Goal: Task Accomplishment & Management: Manage account settings

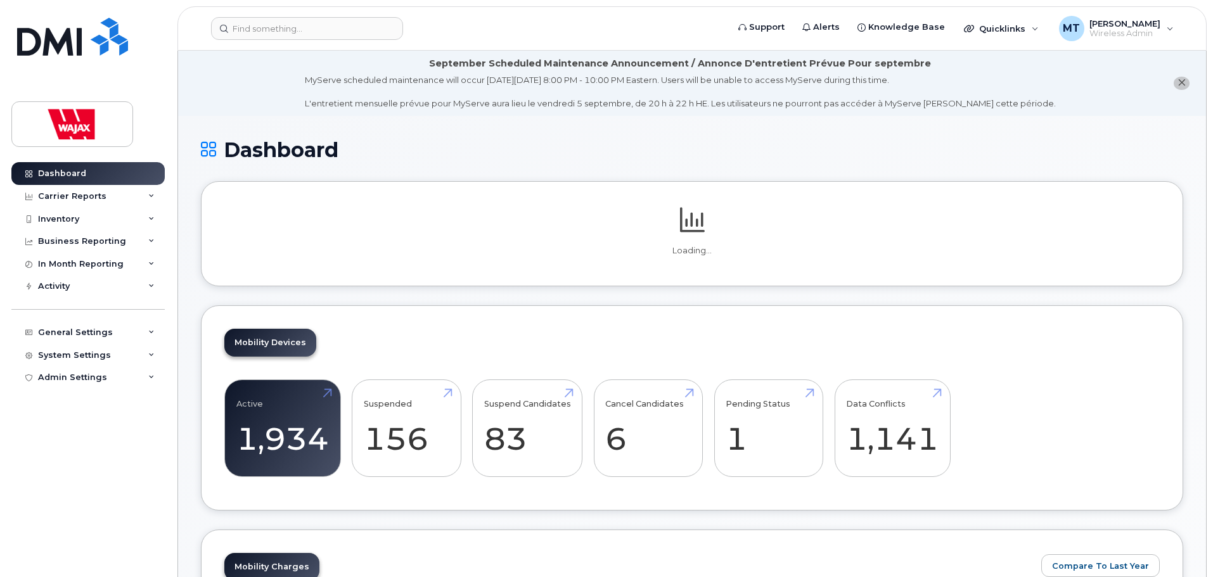
click at [390, 336] on div "Mobility Devices Active 1,934 Suspended 156 Suspend Candidates 83 Cancel Candid…" at bounding box center [692, 408] width 982 height 206
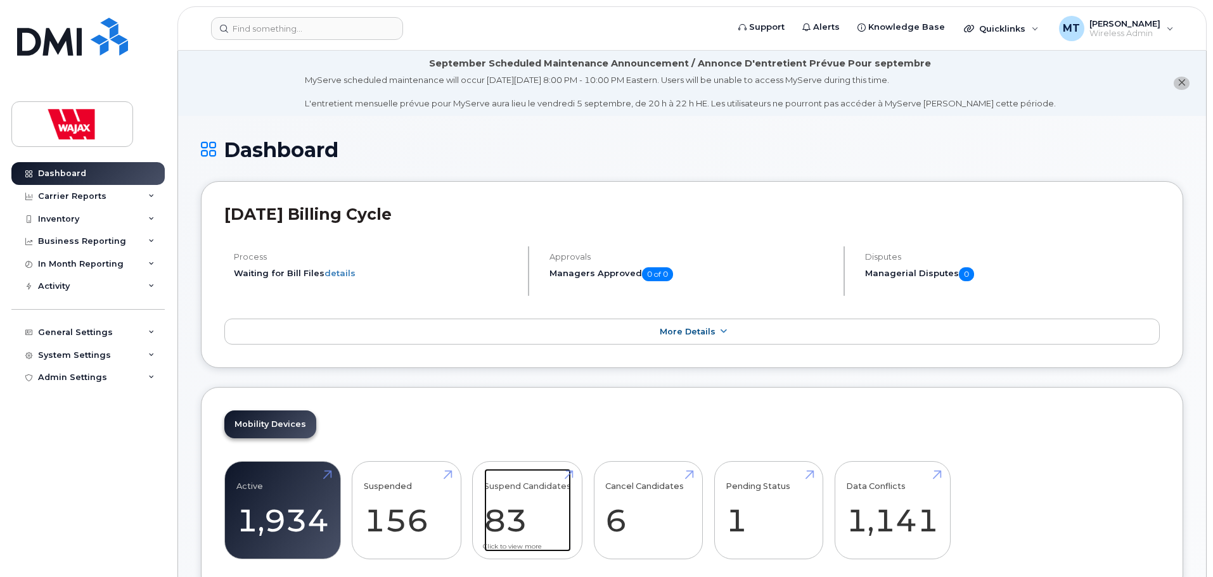
click at [532, 501] on link "Suspend Candidates 83" at bounding box center [527, 511] width 87 height 84
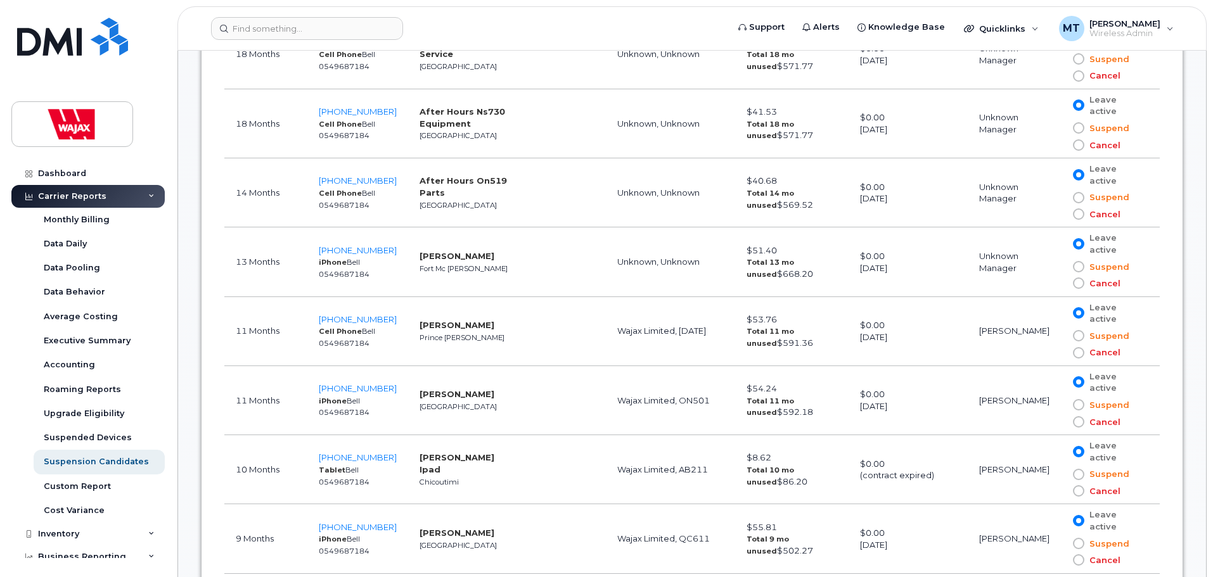
scroll to position [1400, 0]
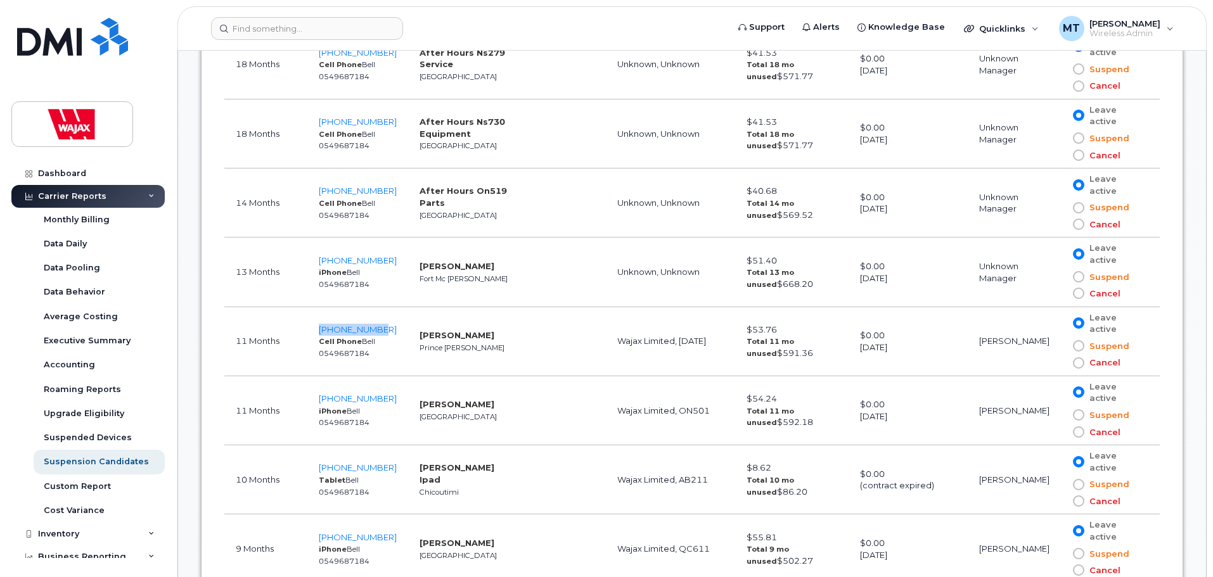
drag, startPoint x: 315, startPoint y: 278, endPoint x: 389, endPoint y: 278, distance: 74.1
click at [389, 307] on td "250-613-1021 Cell Phone Bell 0549687184" at bounding box center [357, 341] width 101 height 69
copy span "250-613-1021"
click at [506, 307] on td "Sam Good Prince George" at bounding box center [466, 341] width 117 height 69
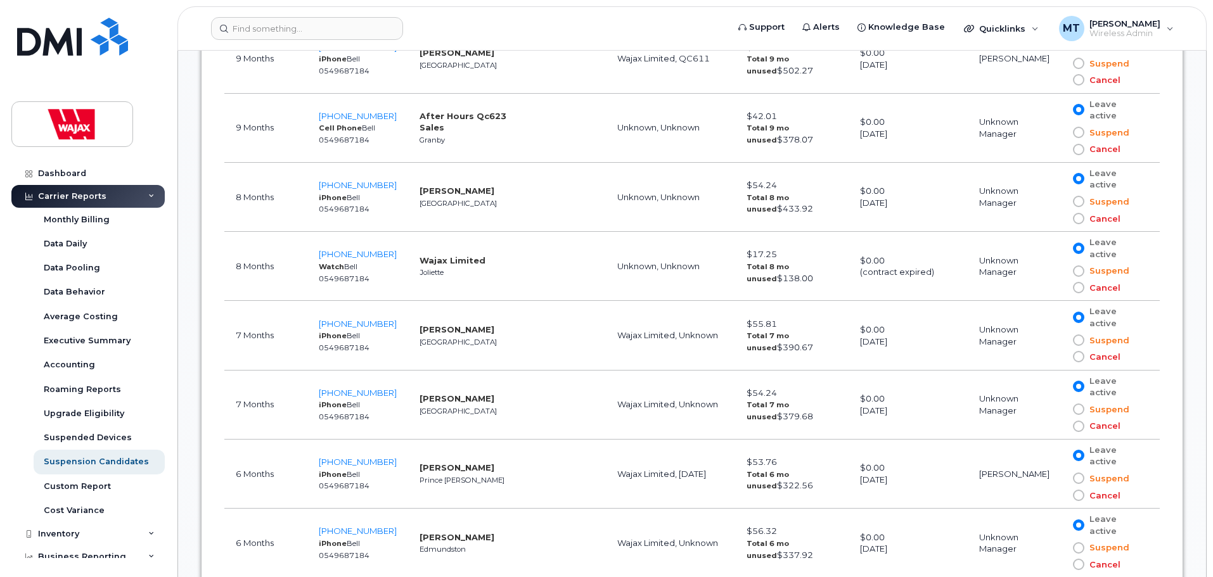
scroll to position [1907, 0]
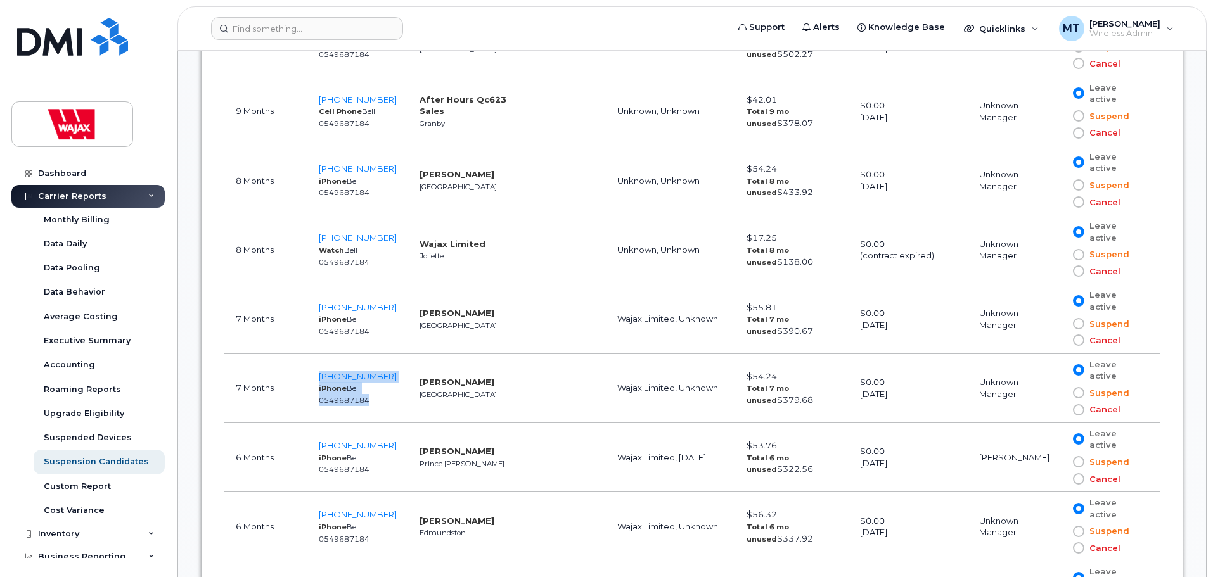
drag, startPoint x: 397, startPoint y: 295, endPoint x: 318, endPoint y: 295, distance: 79.2
click at [323, 354] on tr "7 Months 705-662-0437 iPhone Bell 0549687184 Shaleen Singh Sudbury Wajax Limite…" at bounding box center [691, 388] width 935 height 69
click at [305, 354] on td "7 Months" at bounding box center [265, 388] width 83 height 69
drag, startPoint x: 313, startPoint y: 294, endPoint x: 393, endPoint y: 293, distance: 79.8
click at [393, 354] on td "705-662-0437 iPhone Bell 0549687184" at bounding box center [357, 388] width 101 height 69
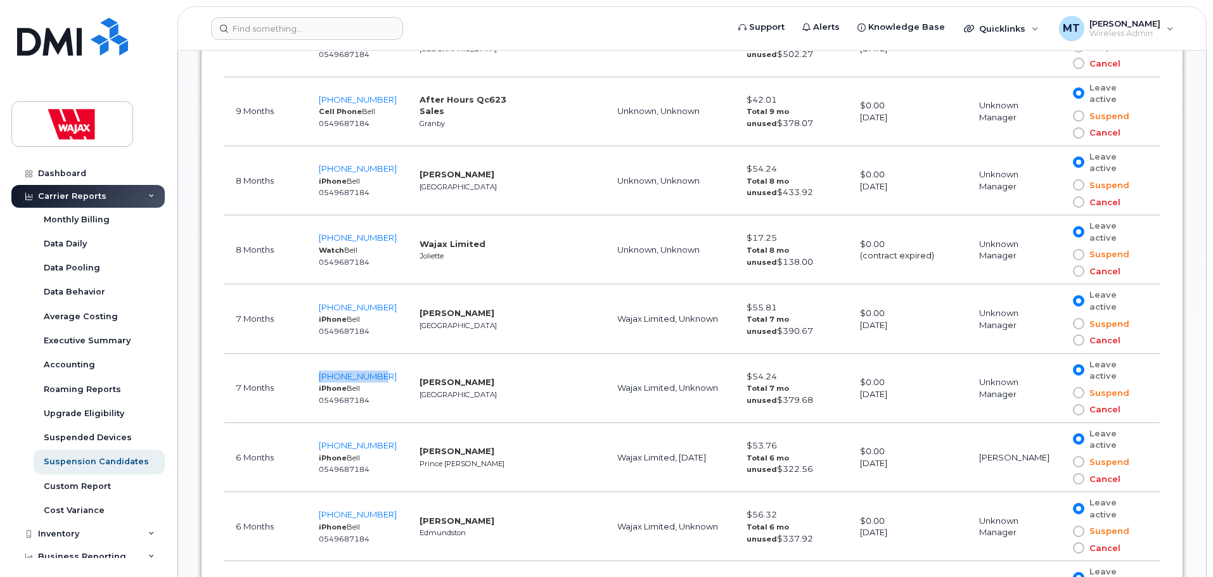
copy span "705-662-0437"
click at [371, 371] on span "705-662-0437" at bounding box center [358, 376] width 78 height 10
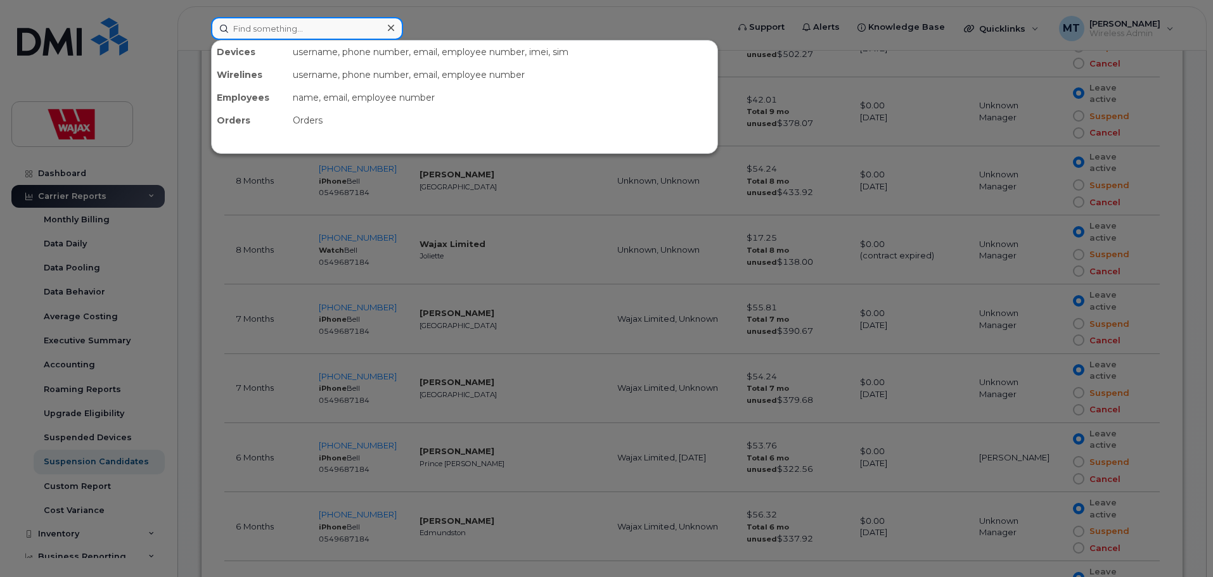
click at [348, 18] on input at bounding box center [307, 28] width 192 height 23
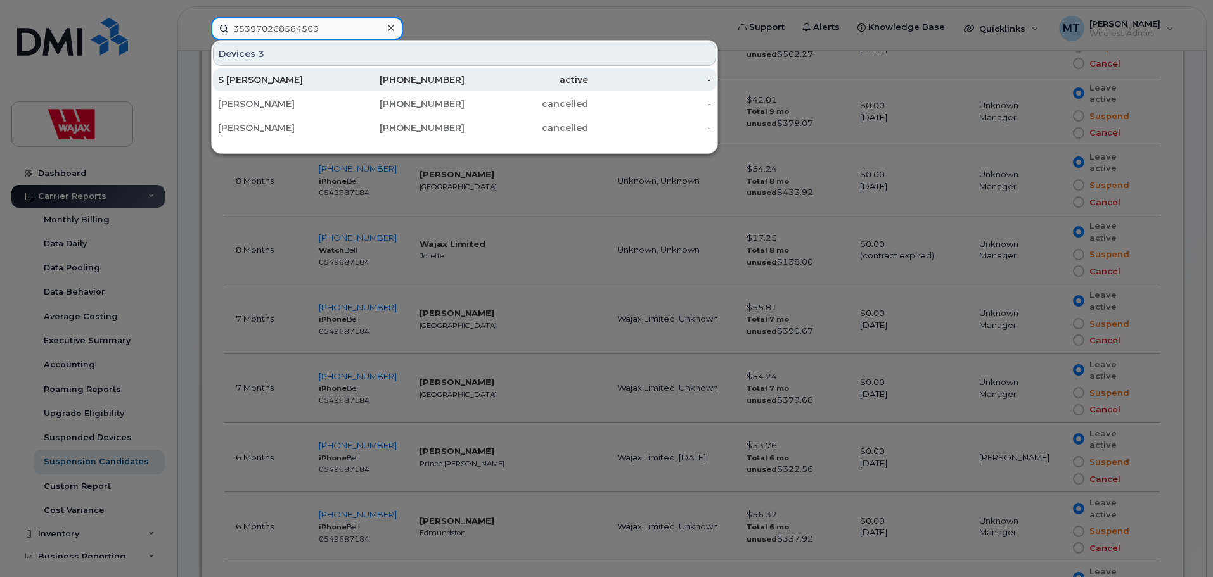
type input "353970268584569"
click at [361, 82] on div "705-929-1846" at bounding box center [404, 79] width 124 height 13
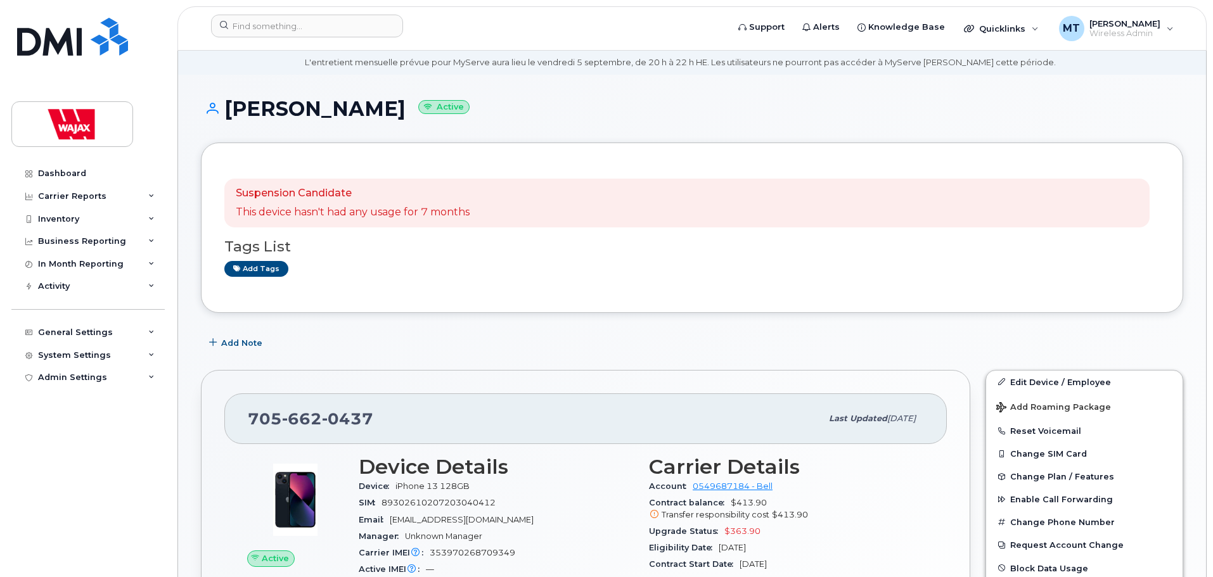
scroll to position [63, 0]
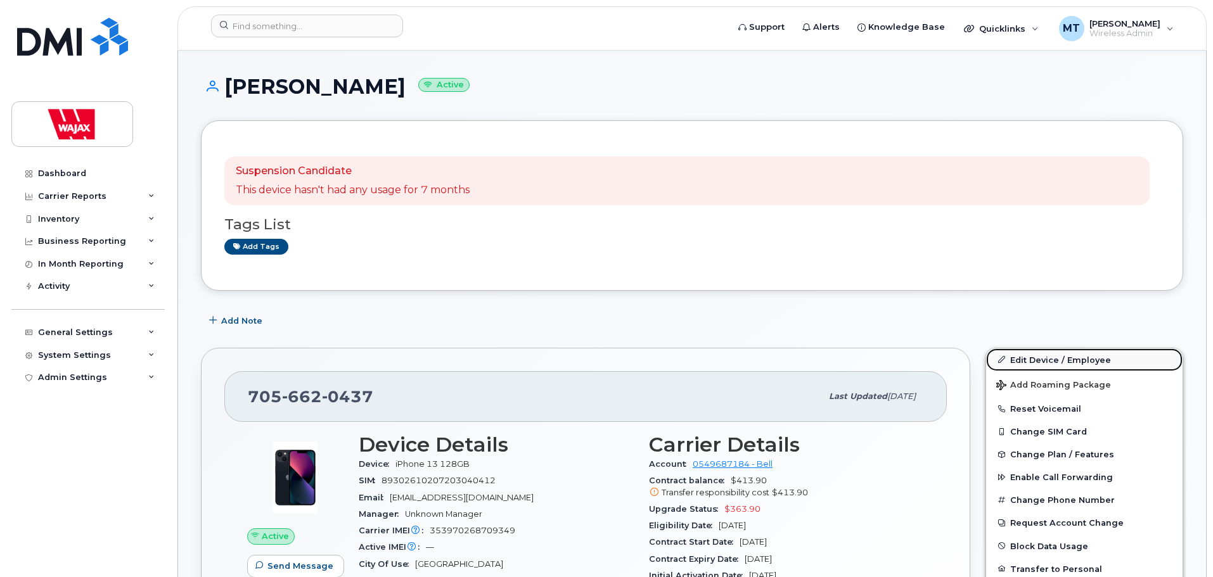
click at [1018, 364] on link "Edit Device / Employee" at bounding box center [1084, 359] width 196 height 23
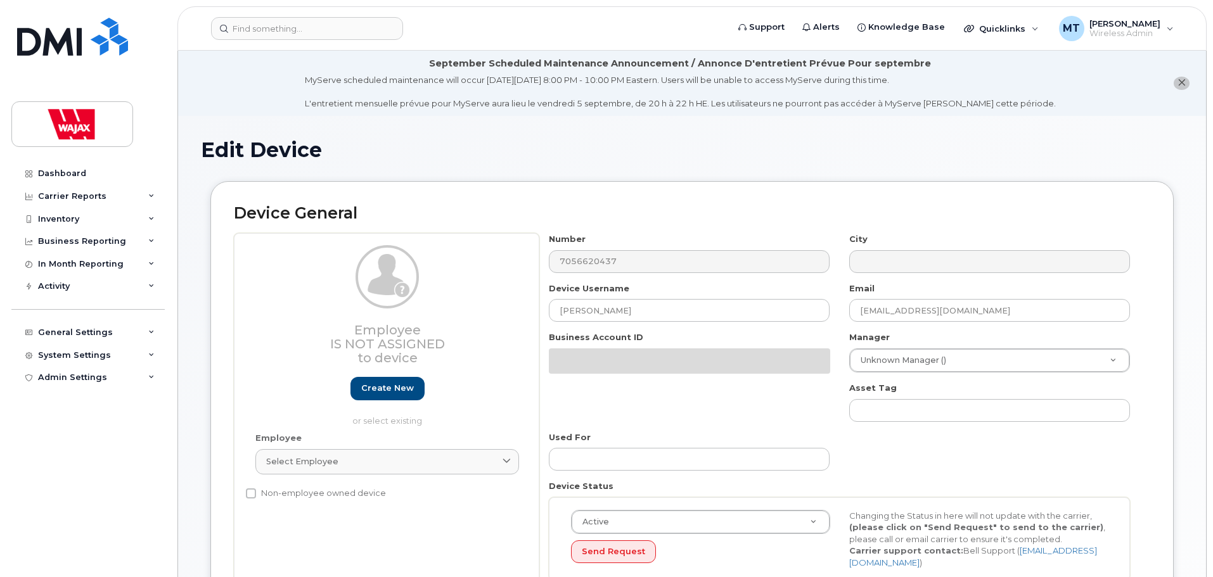
select select "23291732"
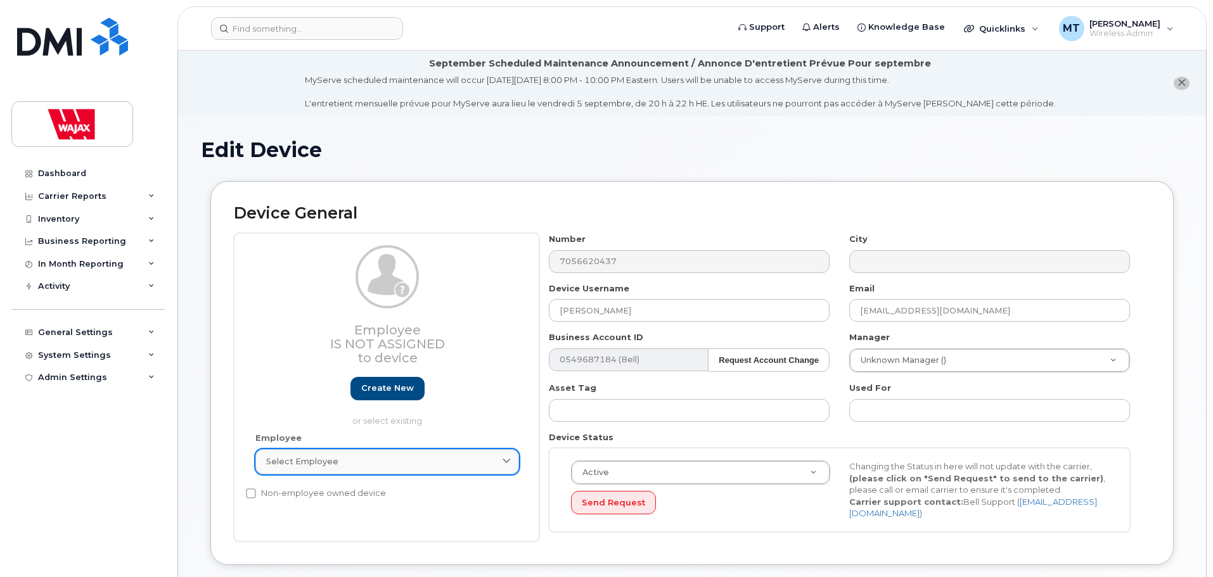
click at [461, 467] on div "Select employee" at bounding box center [387, 462] width 242 height 12
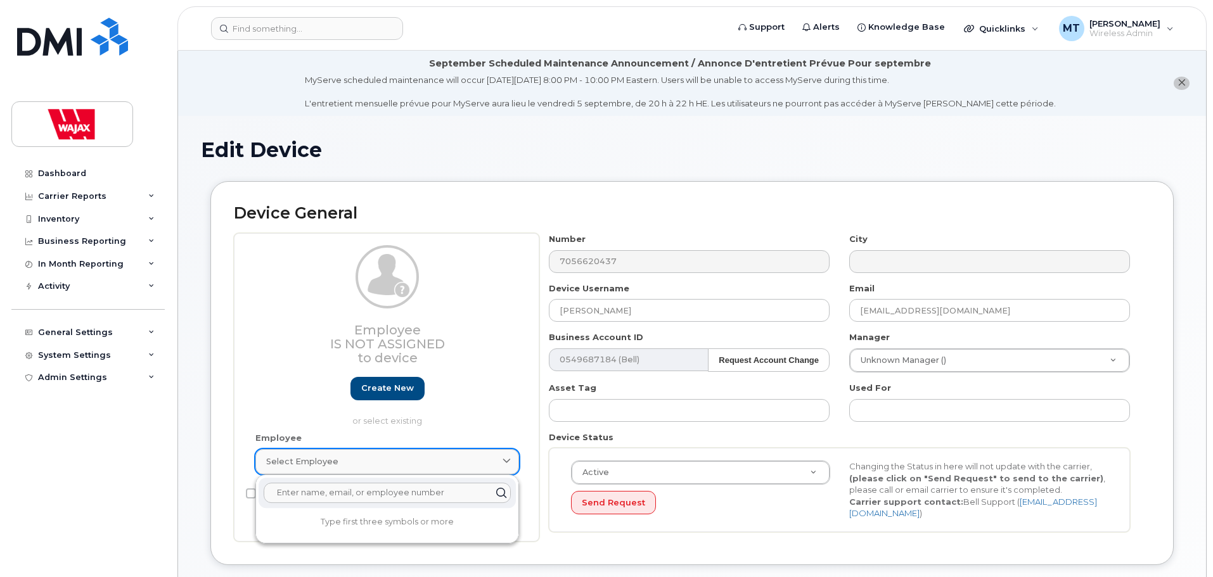
paste input "[PERSON_NAME]"
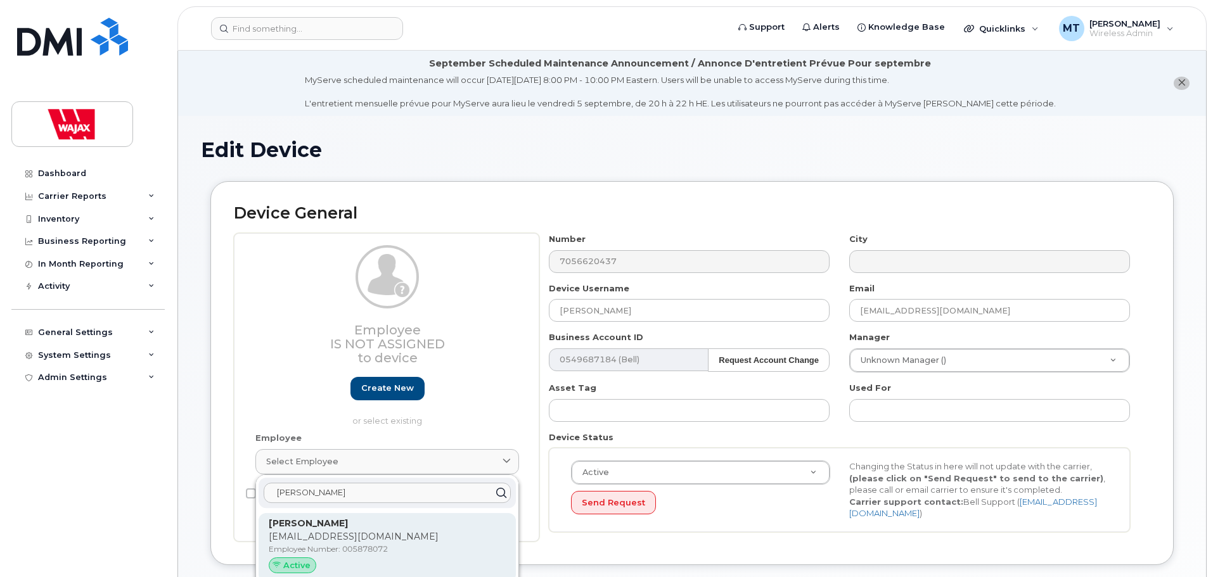
type input "[PERSON_NAME]"
click at [374, 531] on p "[EMAIL_ADDRESS][DOMAIN_NAME]" at bounding box center [387, 536] width 237 height 13
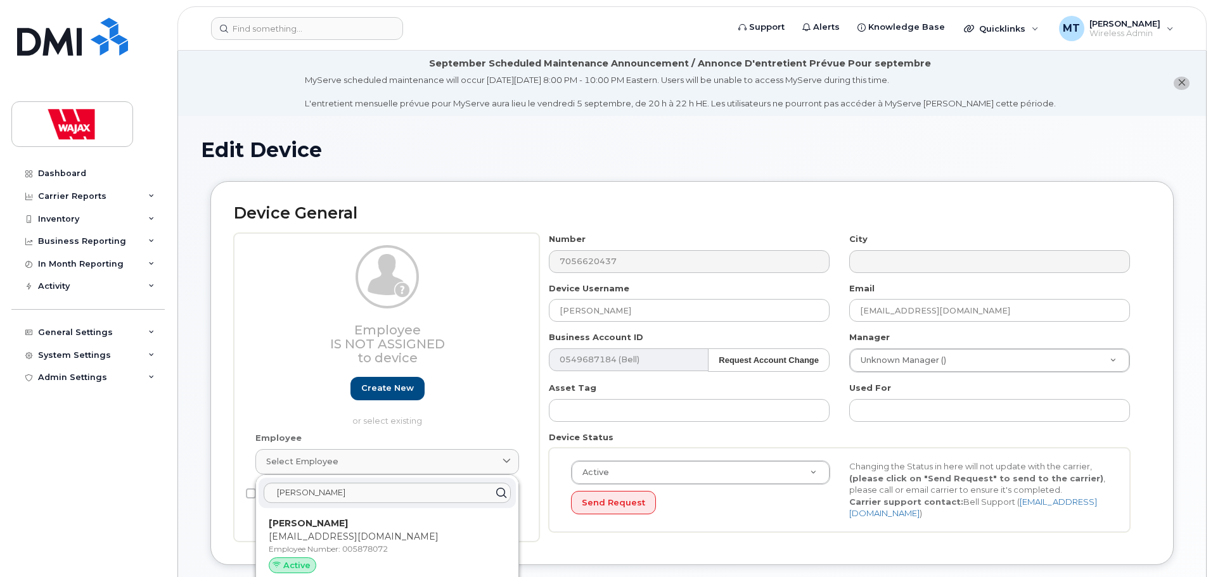
type input "005878072"
type input "[PERSON_NAME]"
type input "[EMAIL_ADDRESS][DOMAIN_NAME]"
type input "35622506"
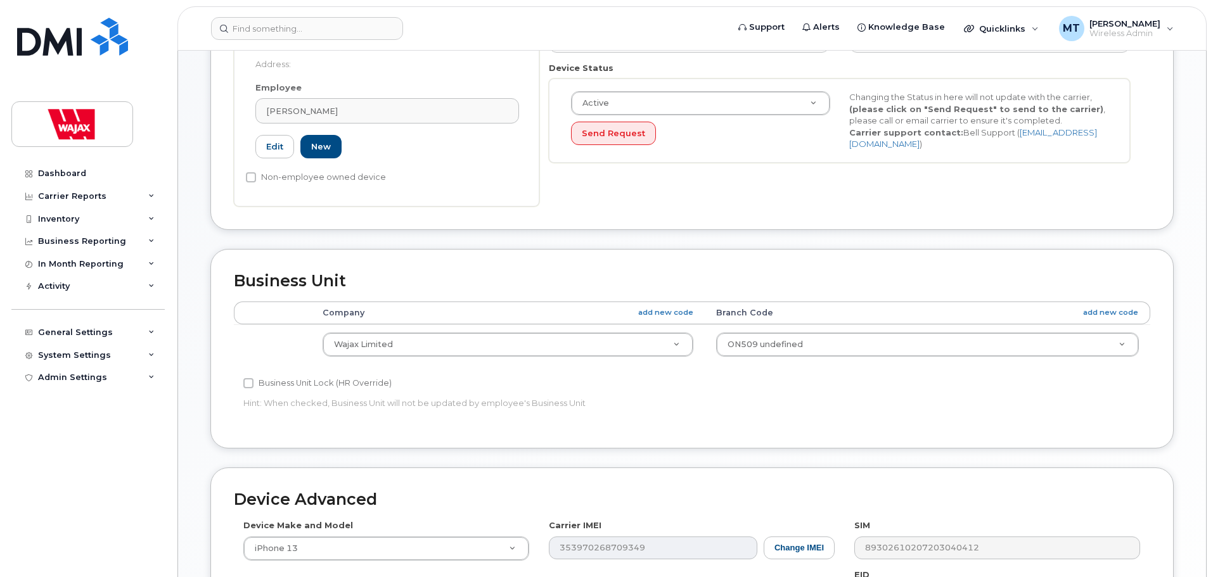
scroll to position [637, 0]
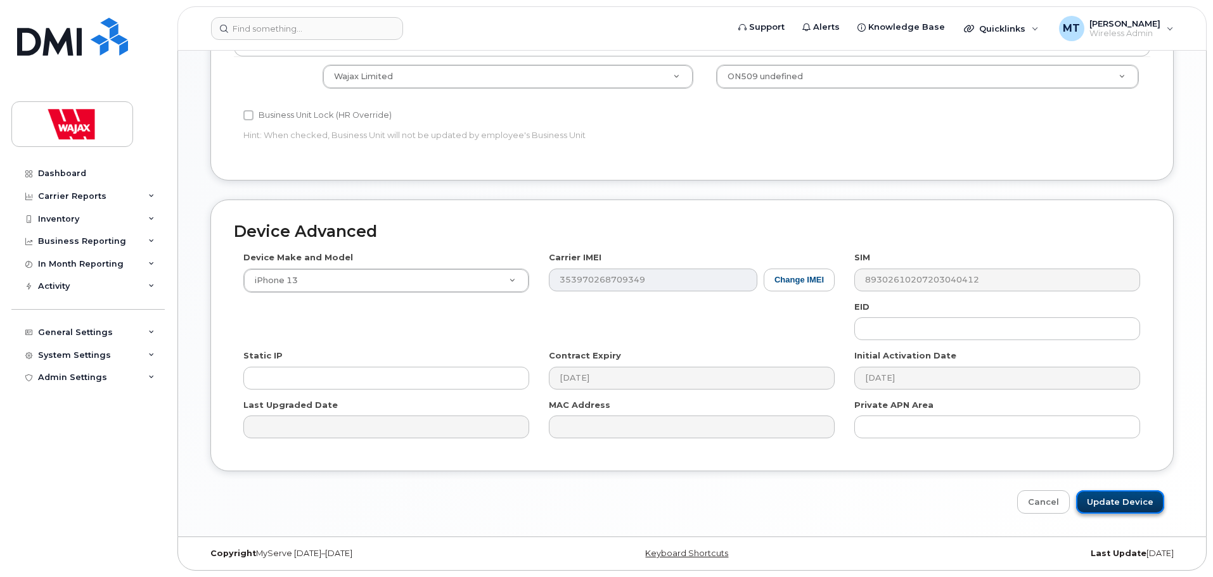
click at [1113, 499] on input "Update Device" at bounding box center [1120, 501] width 88 height 23
type input "Saving..."
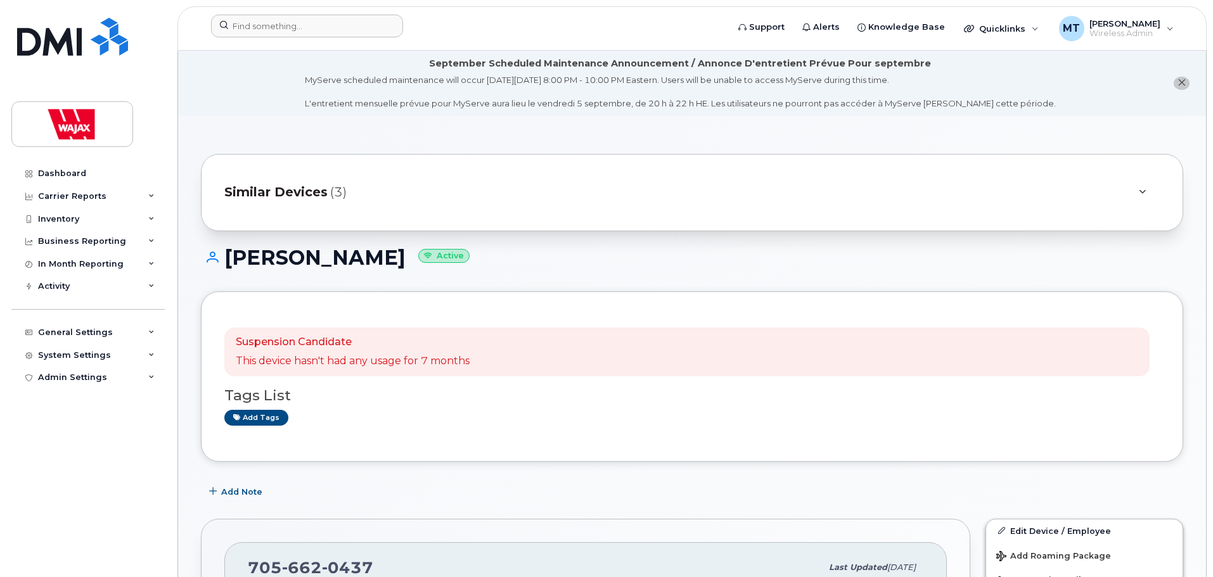
click at [352, 38] on div at bounding box center [465, 29] width 528 height 28
click at [352, 28] on input at bounding box center [307, 26] width 192 height 23
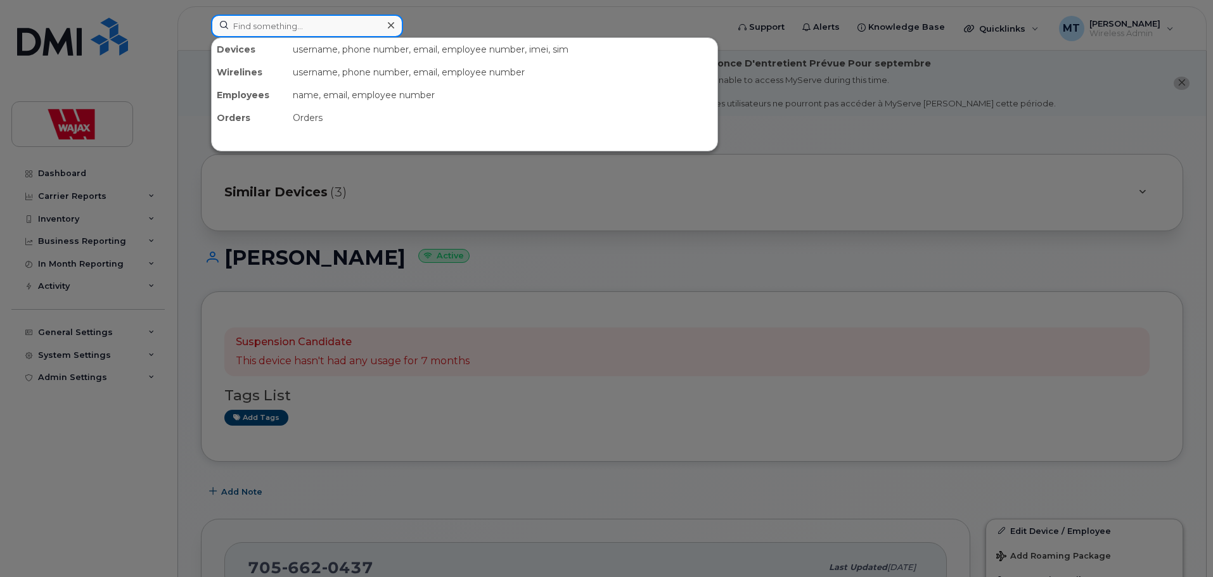
paste input "[PERSON_NAME]"
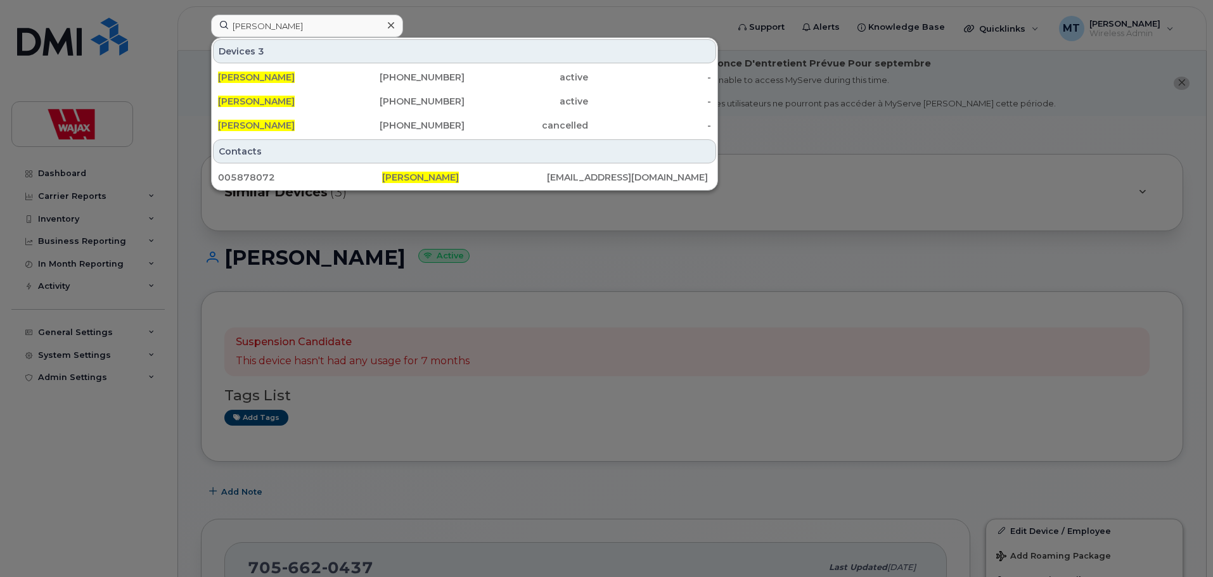
click at [440, 487] on div at bounding box center [606, 288] width 1213 height 577
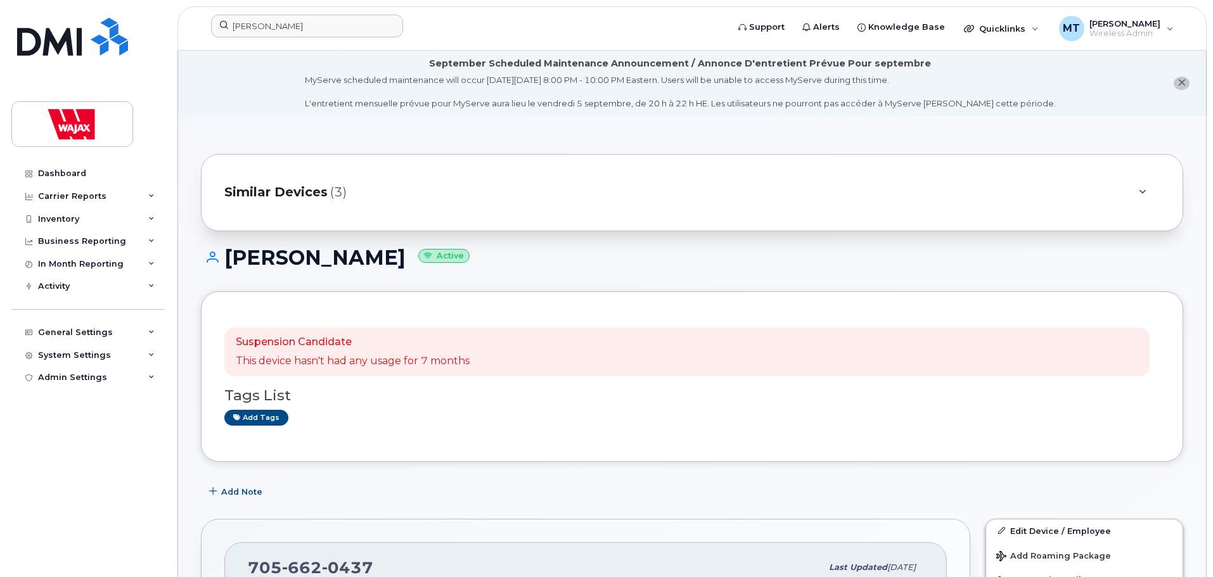
scroll to position [63, 0]
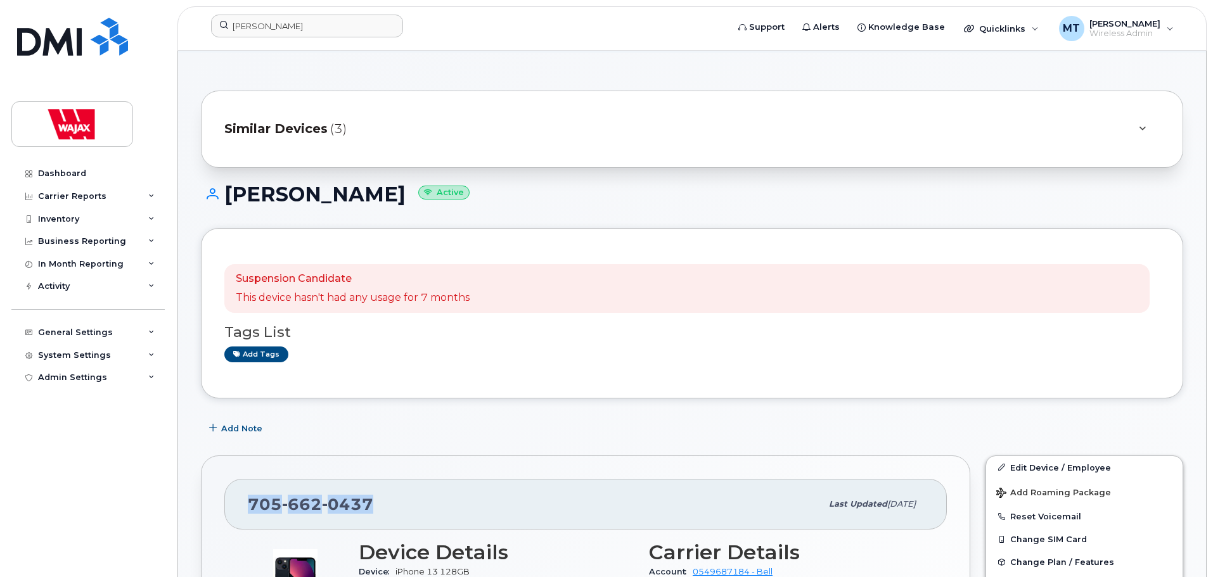
drag, startPoint x: 395, startPoint y: 497, endPoint x: 240, endPoint y: 497, distance: 154.6
click at [240, 497] on div "[PHONE_NUMBER] Last updated [DATE]" at bounding box center [585, 504] width 722 height 51
copy span "[PHONE_NUMBER]"
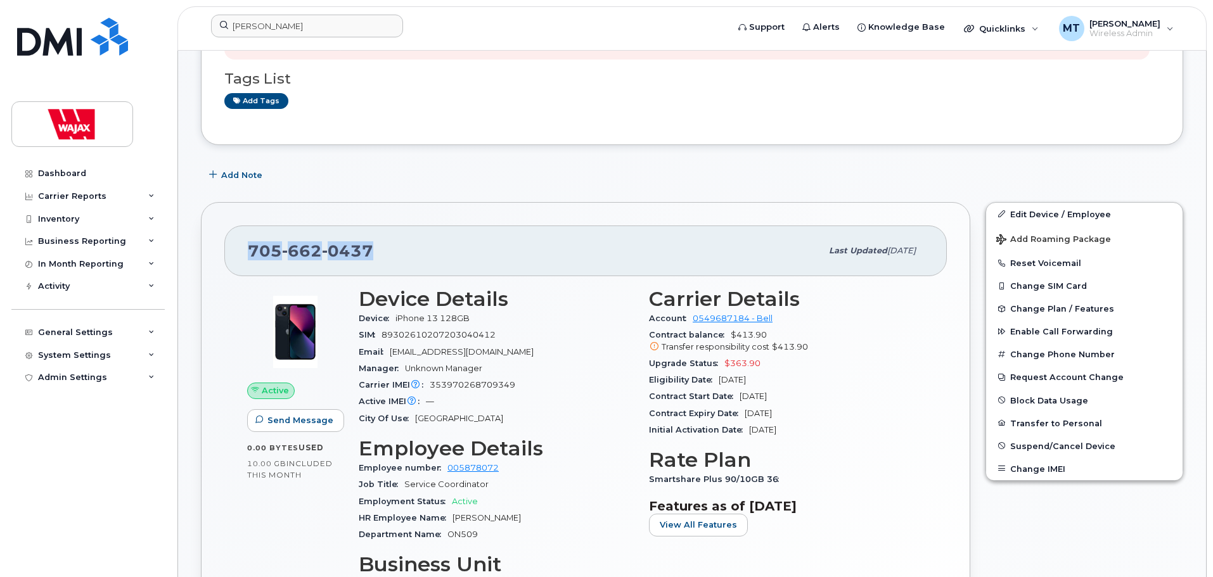
scroll to position [190, 0]
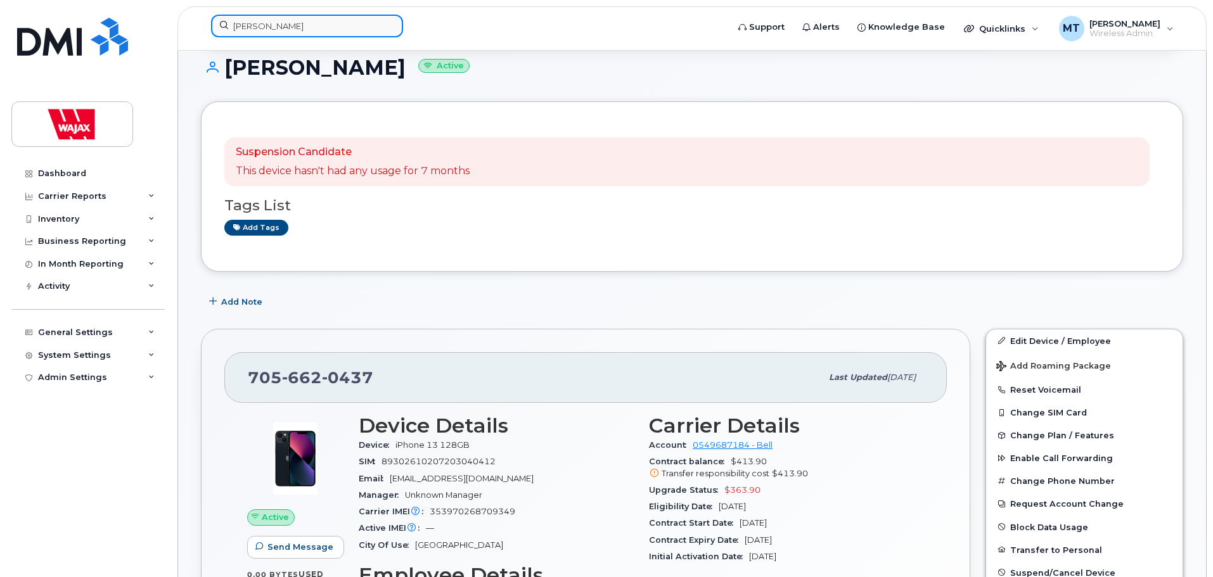
click at [329, 30] on input "Avilasha Gyawali" at bounding box center [307, 26] width 192 height 23
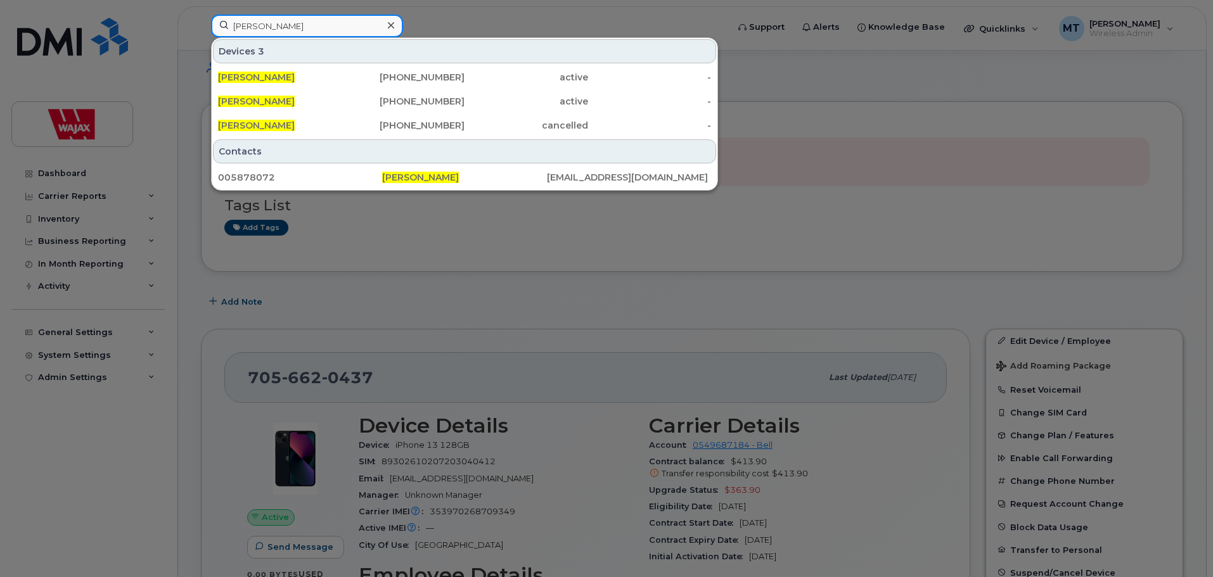
paste input "7056620437"
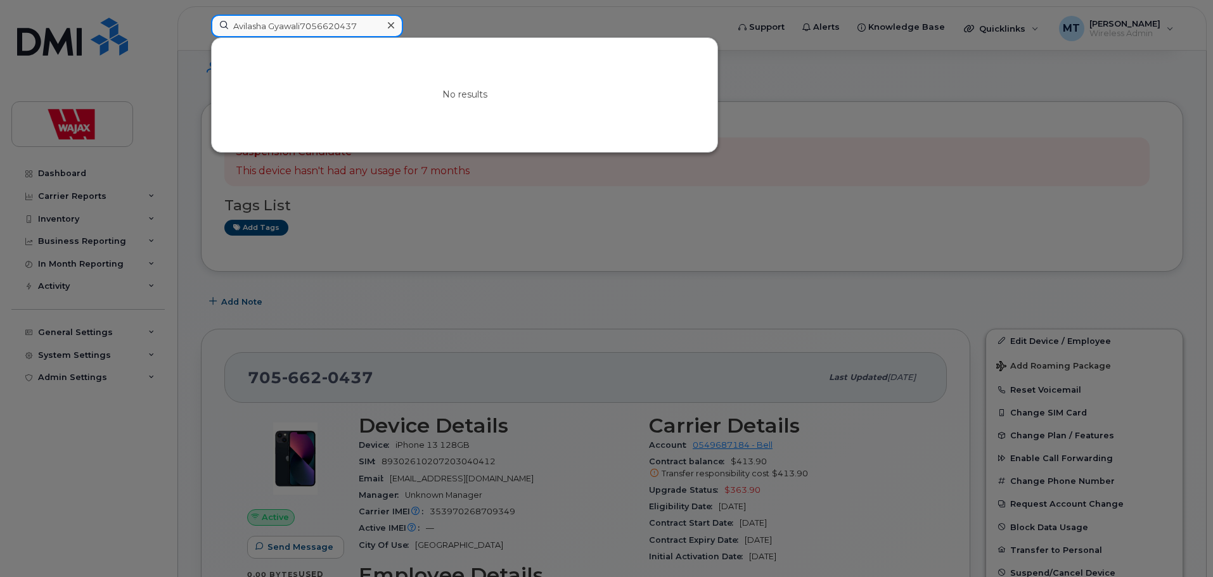
type input "Avilasha Gyawali7056620437"
click at [395, 26] on div at bounding box center [390, 25] width 18 height 18
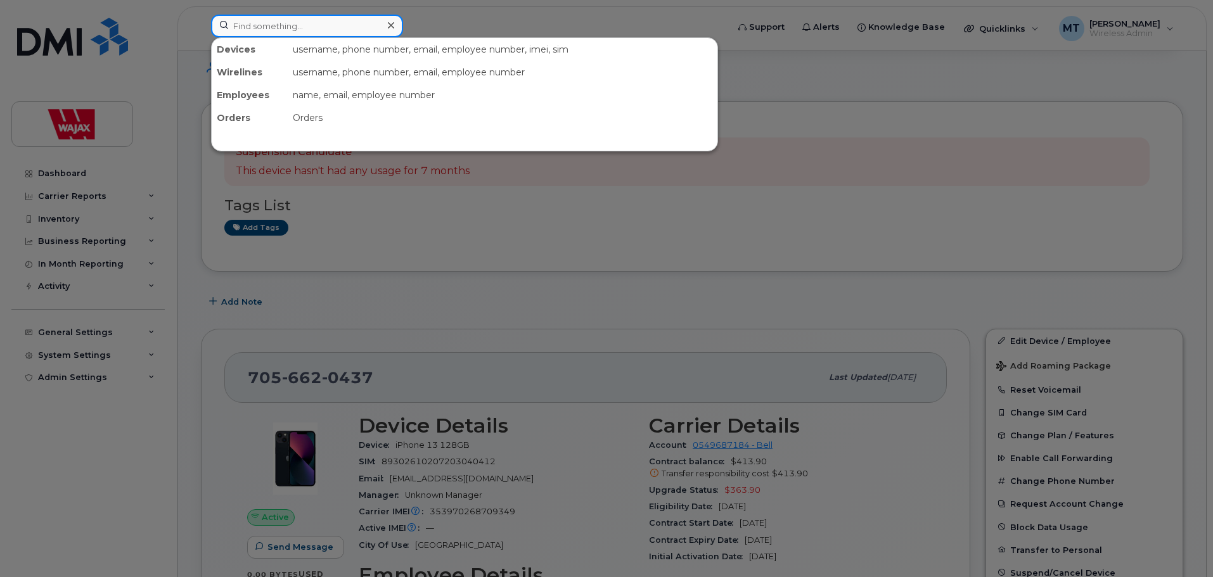
click at [357, 24] on input at bounding box center [307, 26] width 192 height 23
paste input "7056620437"
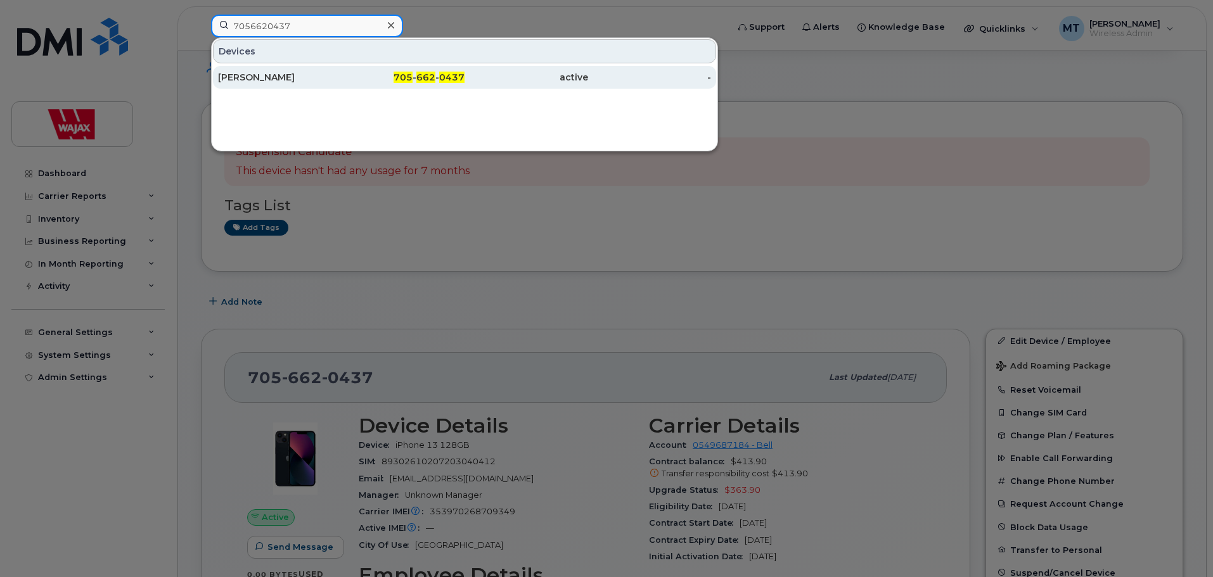
type input "7056620437"
click at [276, 82] on div "[PERSON_NAME]" at bounding box center [280, 77] width 124 height 13
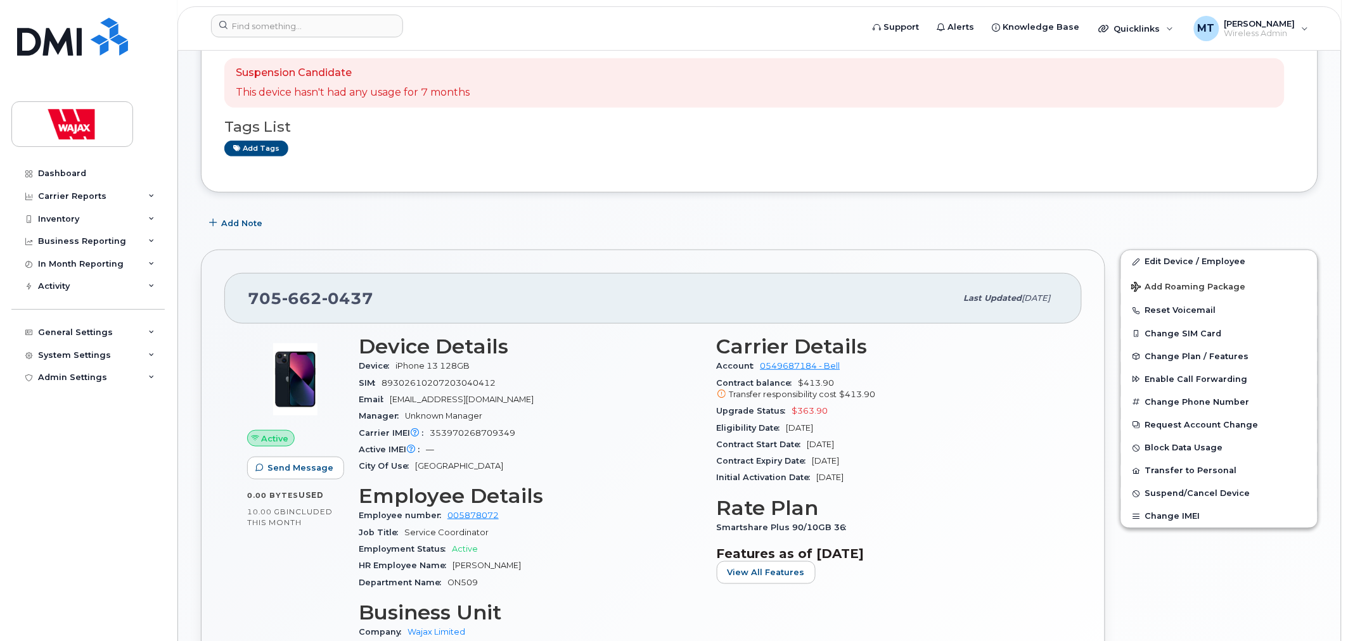
scroll to position [211, 0]
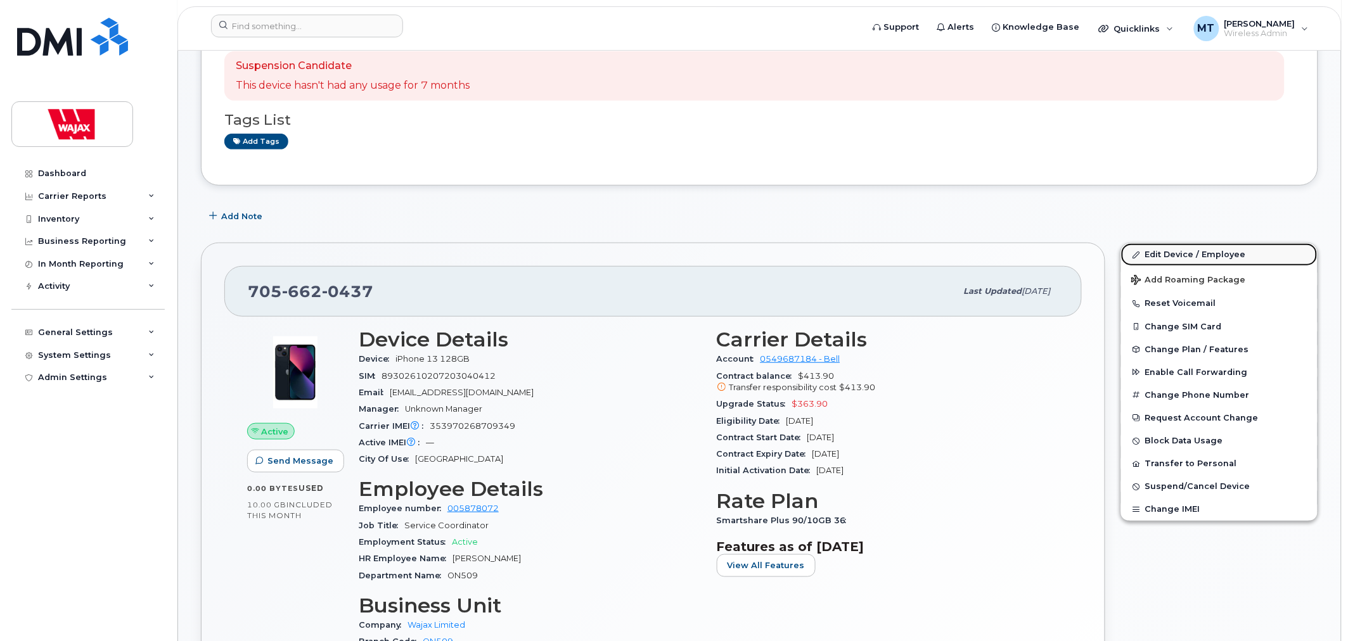
click at [1157, 258] on link "Edit Device / Employee" at bounding box center [1219, 254] width 196 height 23
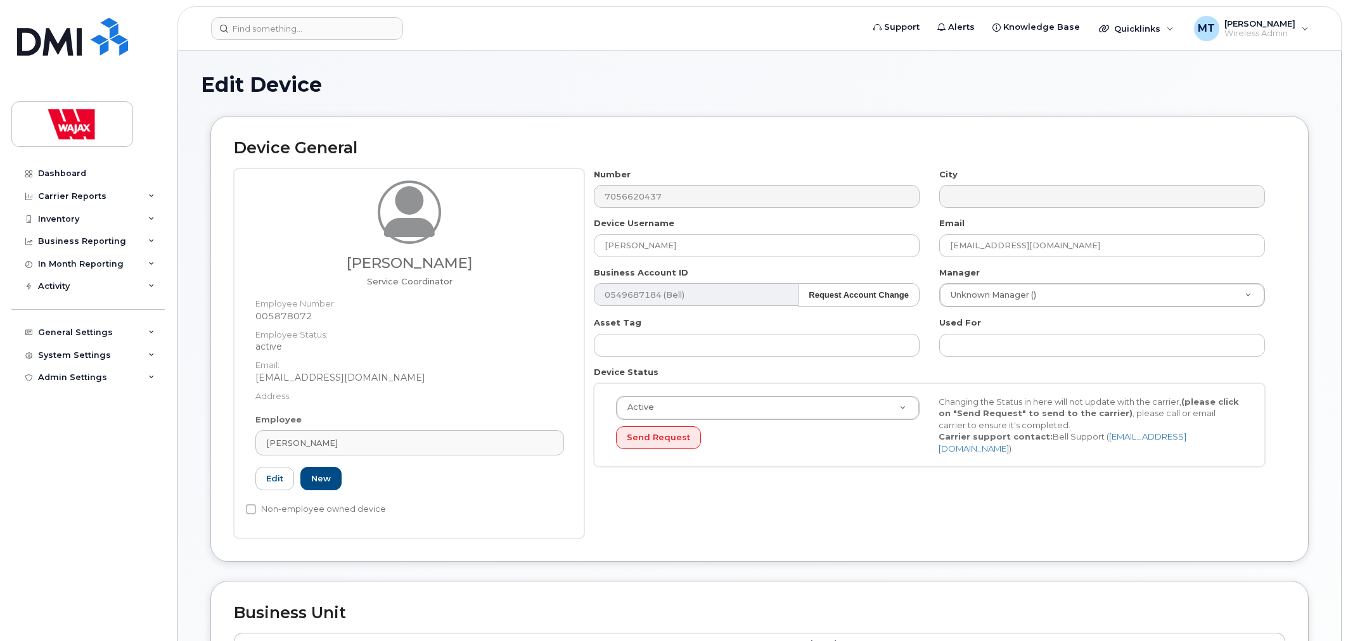
select select "23291732"
click at [357, 451] on link "Avilasha Gyawali" at bounding box center [409, 442] width 309 height 25
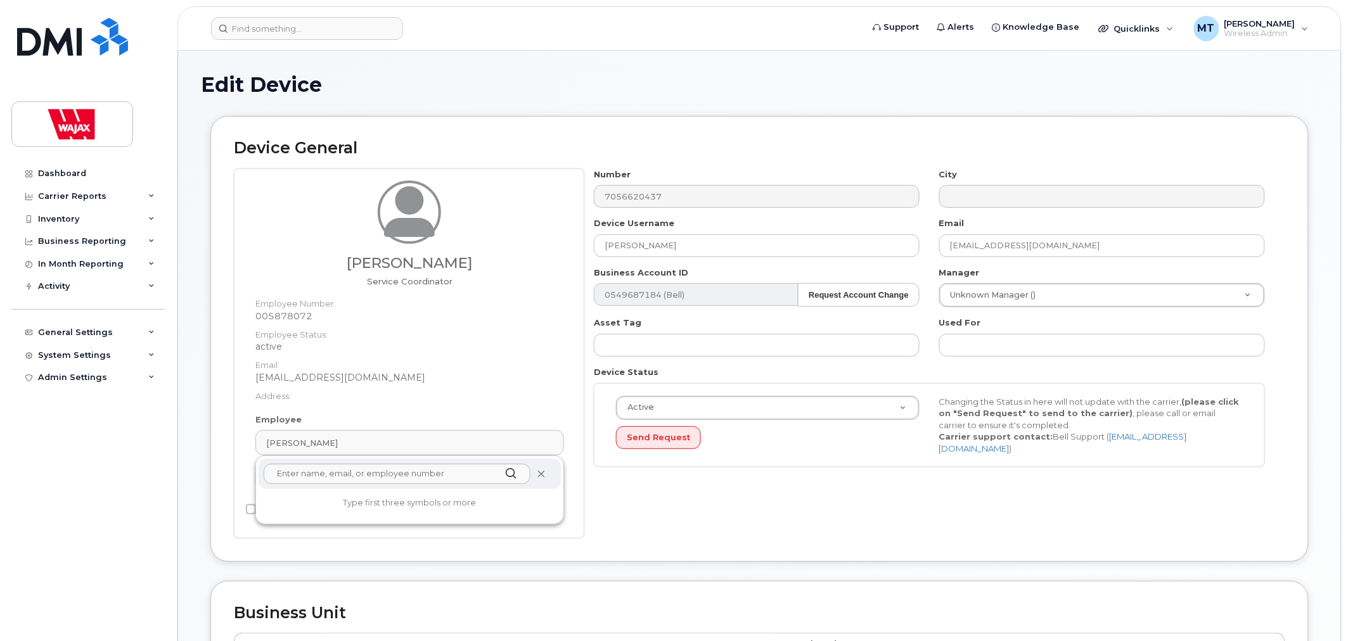
click at [542, 476] on icon at bounding box center [541, 474] width 8 height 8
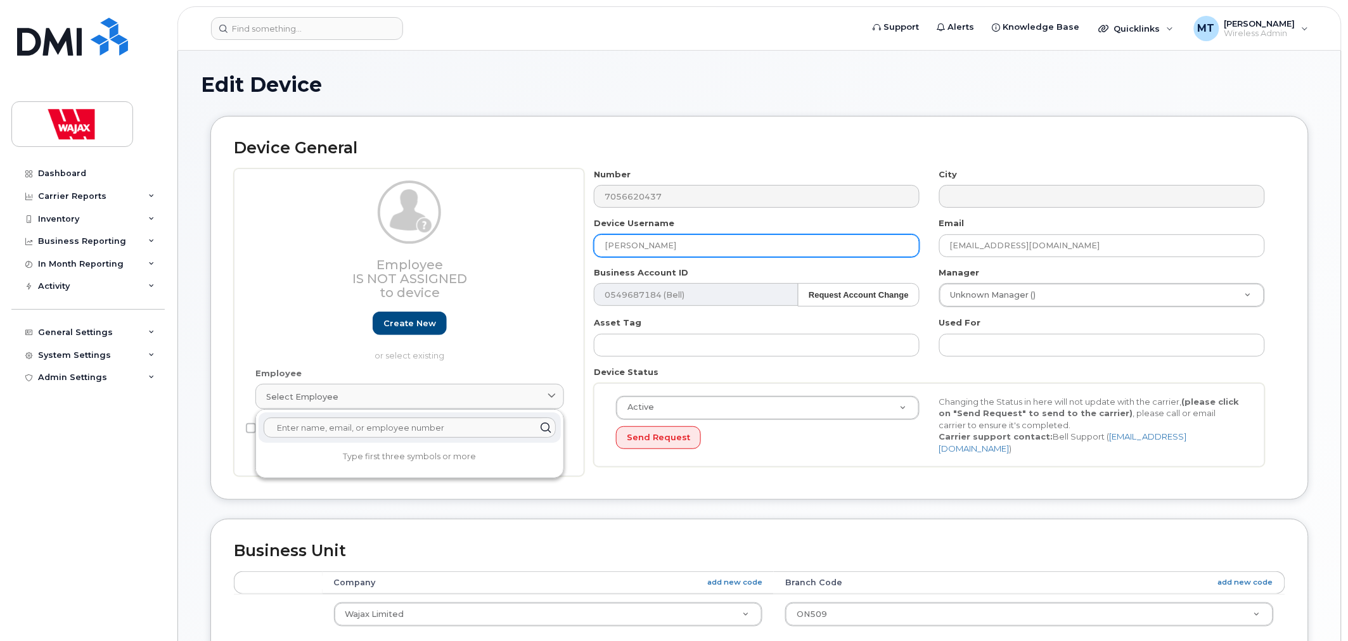
drag, startPoint x: 692, startPoint y: 239, endPoint x: 526, endPoint y: 240, distance: 166.0
click at [534, 242] on div "Employee Is not assigned to device Create new or select existing Employee Selec…" at bounding box center [759, 323] width 1051 height 309
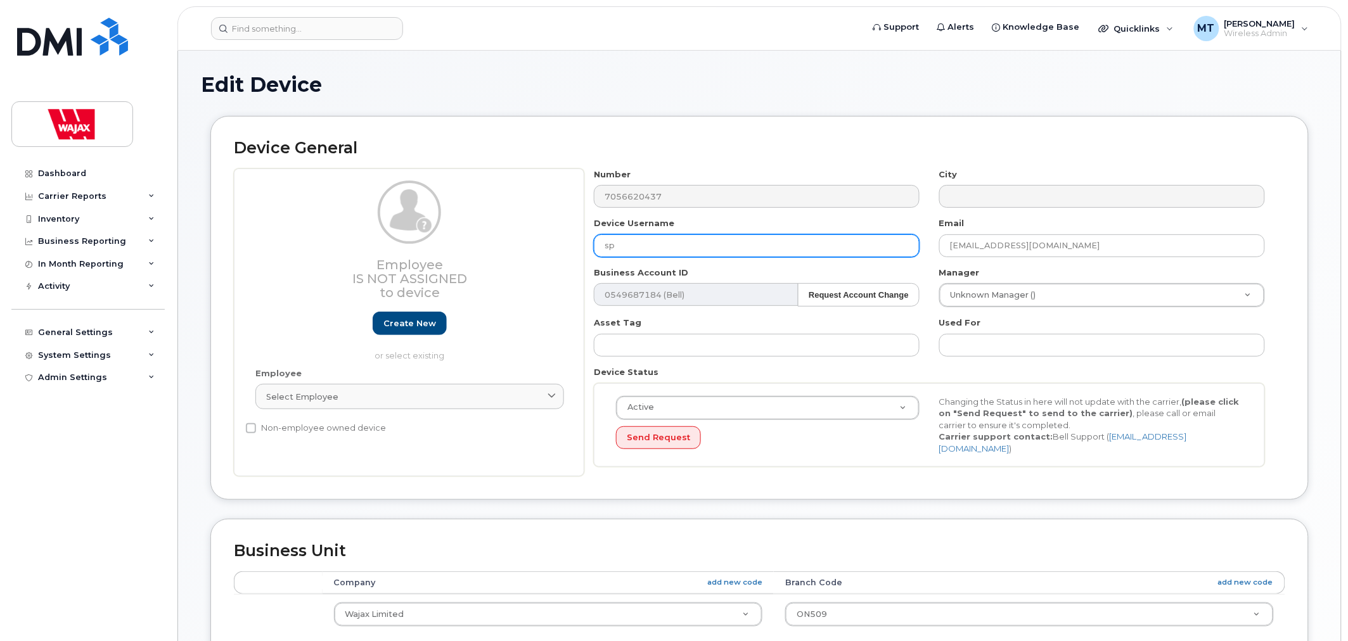
type input "s"
type input "SPARE SPARE"
drag, startPoint x: 689, startPoint y: 242, endPoint x: 467, endPoint y: 232, distance: 222.0
click at [474, 233] on div "Employee Is not assigned to device Create new or select existing Employee Selec…" at bounding box center [759, 323] width 1051 height 309
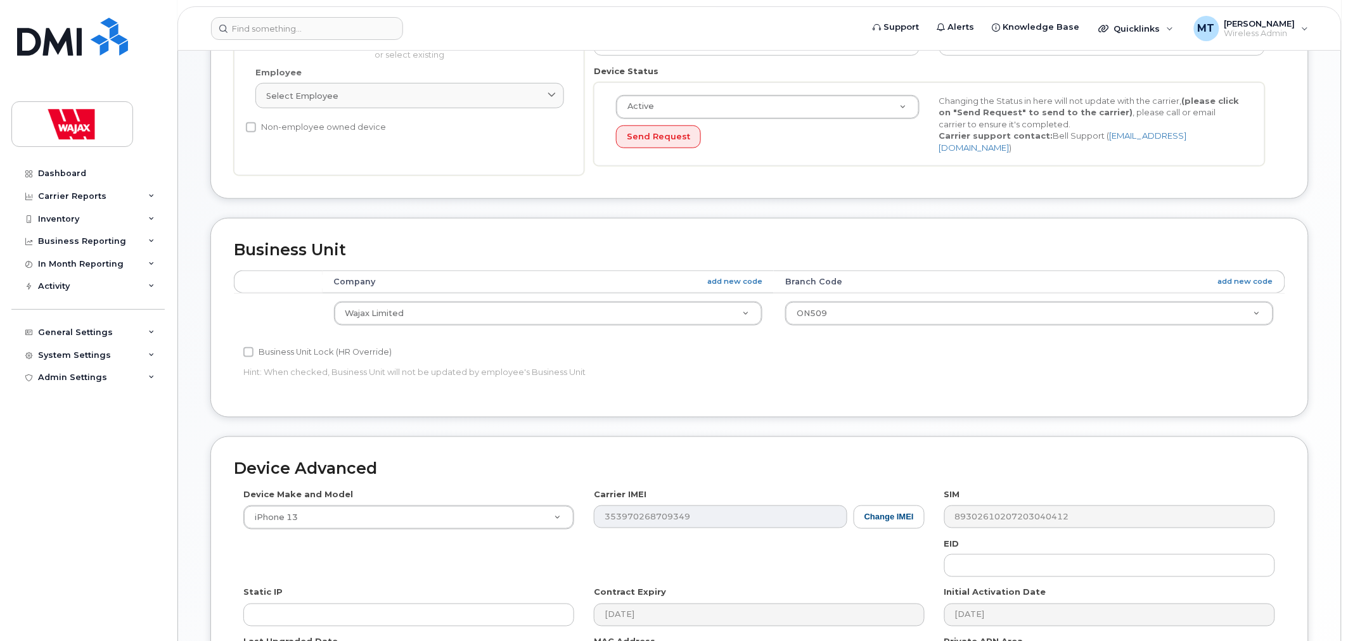
scroll to position [422, 0]
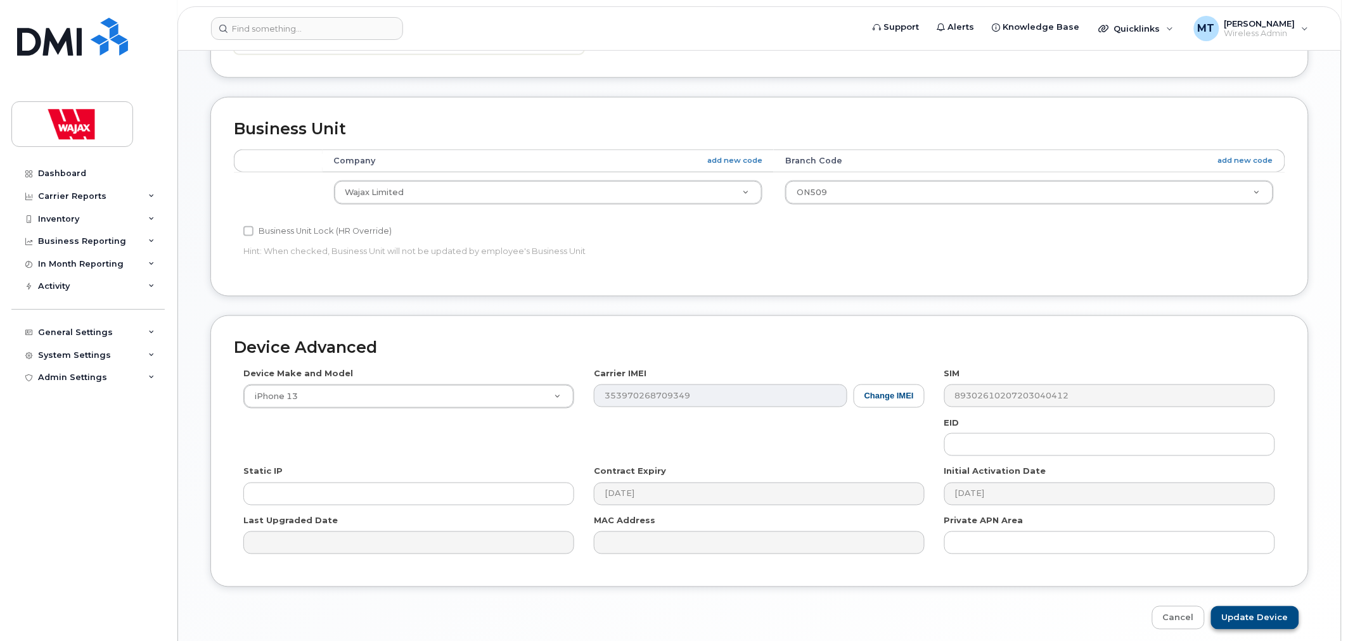
type input "Heather Colquhoun"
click at [1251, 606] on input "Update Device" at bounding box center [1255, 617] width 88 height 23
type input "Saving..."
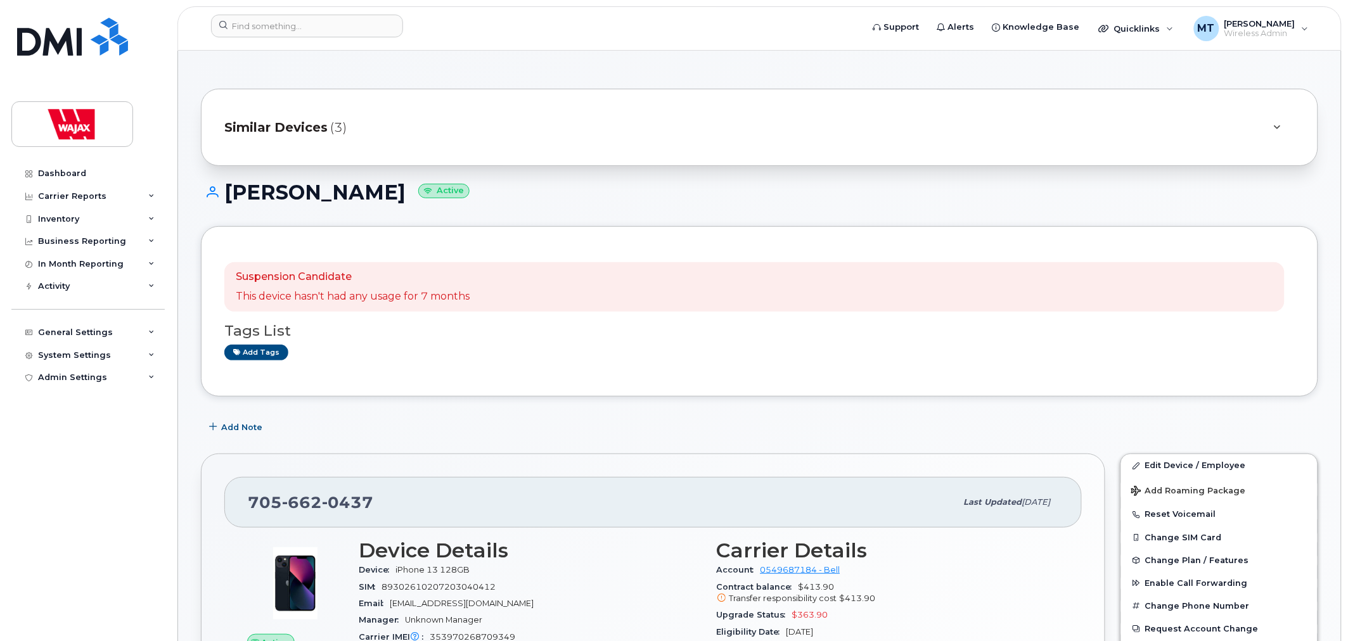
drag, startPoint x: 434, startPoint y: 191, endPoint x: 230, endPoint y: 197, distance: 204.1
click at [230, 197] on h1 "[PERSON_NAME] Active" at bounding box center [759, 192] width 1117 height 22
copy h1 "[PERSON_NAME]"
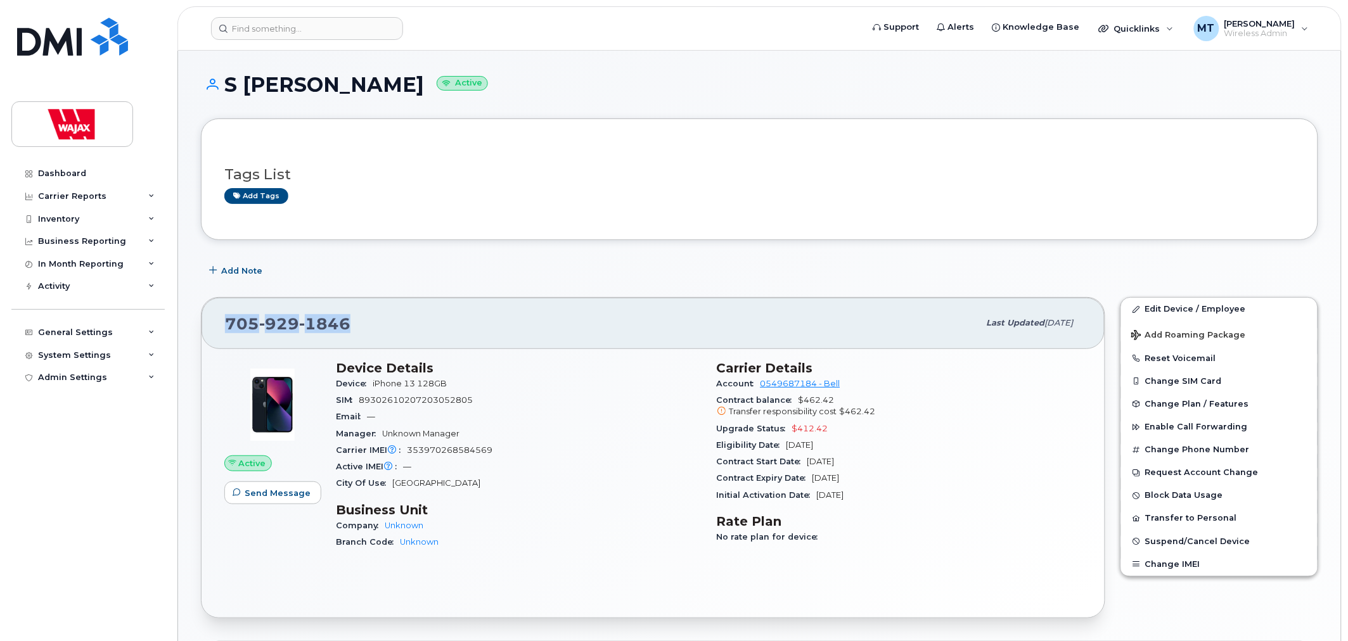
drag, startPoint x: 368, startPoint y: 333, endPoint x: 206, endPoint y: 333, distance: 162.2
click at [206, 333] on div "705 929 1846 Last updated Sep 03, 2025" at bounding box center [652, 323] width 903 height 51
copy span "705 929 1846"
drag, startPoint x: 430, startPoint y: 292, endPoint x: 430, endPoint y: 299, distance: 7.0
click at [430, 292] on div "705 929 1846 Last updated Sep 03, 2025 Active Send Message Device Details Devic…" at bounding box center [652, 458] width 919 height 336
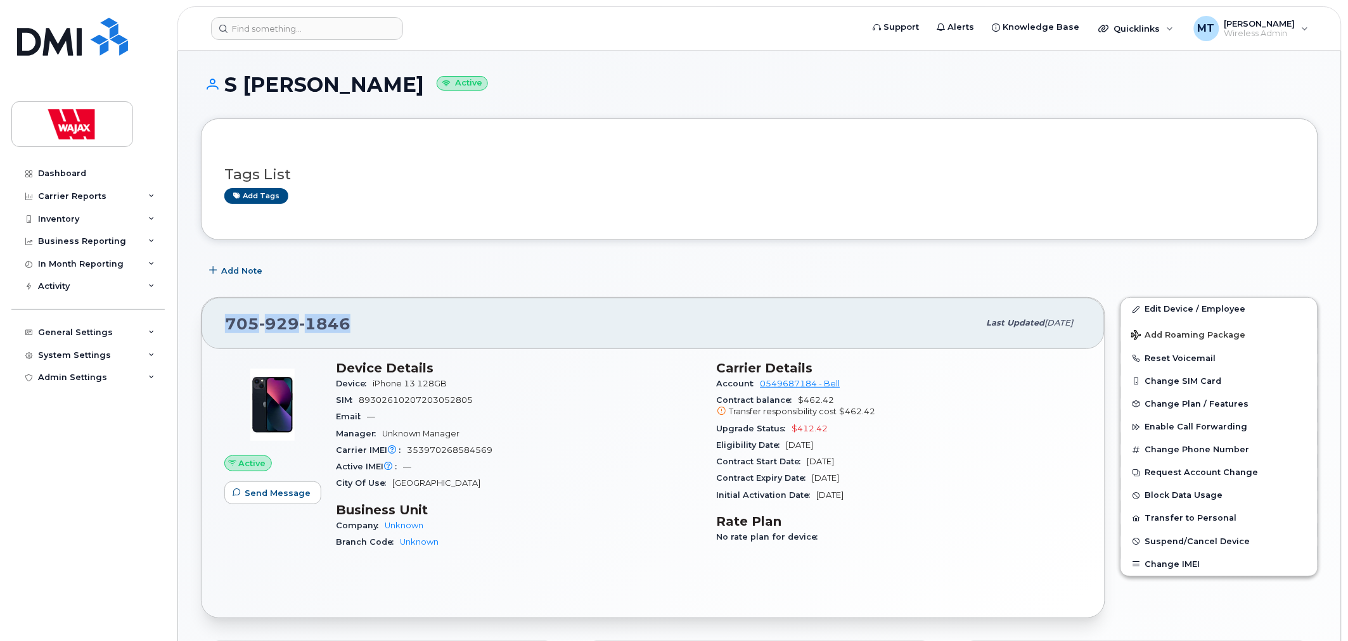
drag, startPoint x: 395, startPoint y: 324, endPoint x: 226, endPoint y: 324, distance: 169.8
click at [226, 324] on div "705 929 1846" at bounding box center [602, 323] width 754 height 27
click at [404, 336] on div "705 929 1846" at bounding box center [602, 323] width 754 height 27
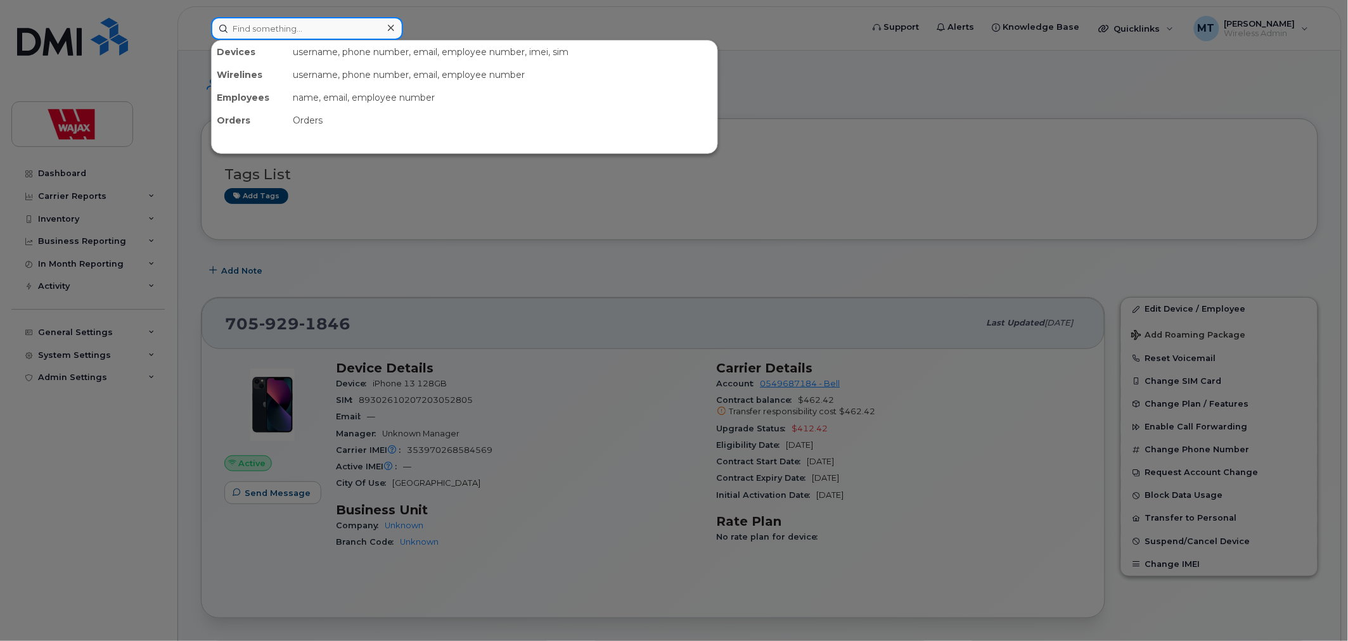
click at [318, 30] on input at bounding box center [307, 28] width 192 height 23
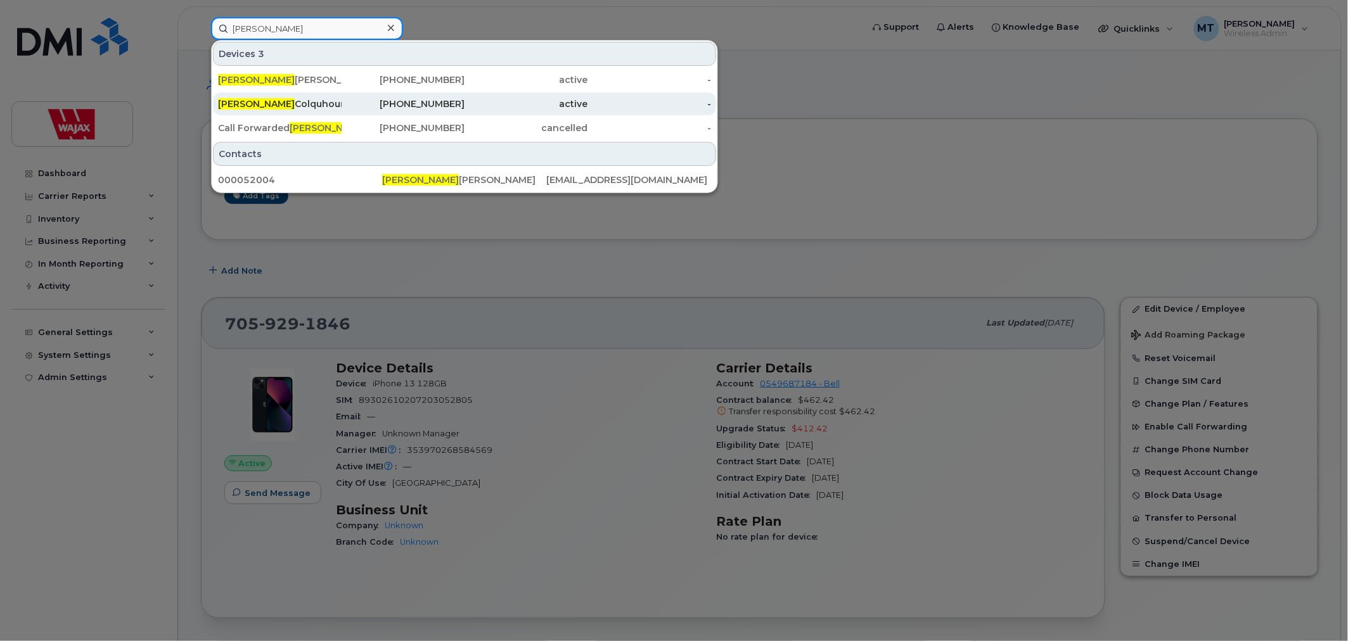
type input "[PERSON_NAME]"
click at [317, 93] on div "Heather Colquhoun" at bounding box center [280, 104] width 124 height 23
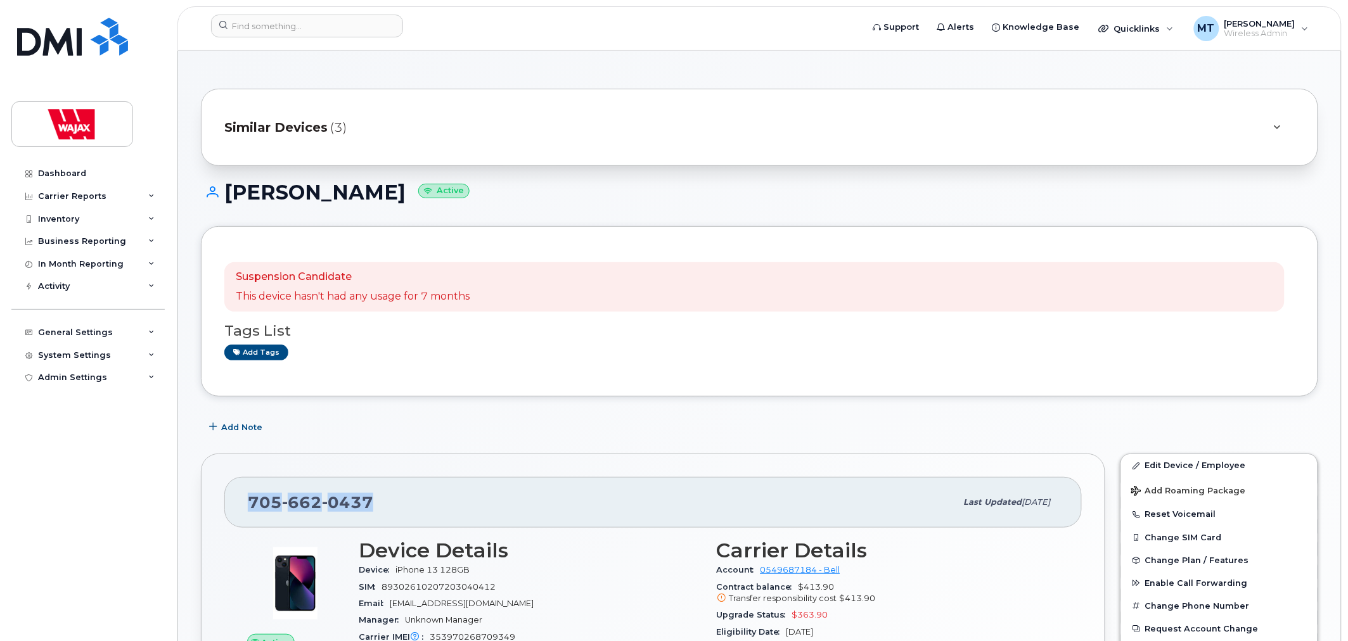
drag, startPoint x: 407, startPoint y: 493, endPoint x: 214, endPoint y: 495, distance: 192.6
copy span "705 662 0437"
drag, startPoint x: 312, startPoint y: 13, endPoint x: 314, endPoint y: 26, distance: 12.7
click at [312, 13] on header "Support Alerts Knowledge Base Quicklinks Suspend / Cancel Device Change SIM Car…" at bounding box center [759, 28] width 1164 height 44
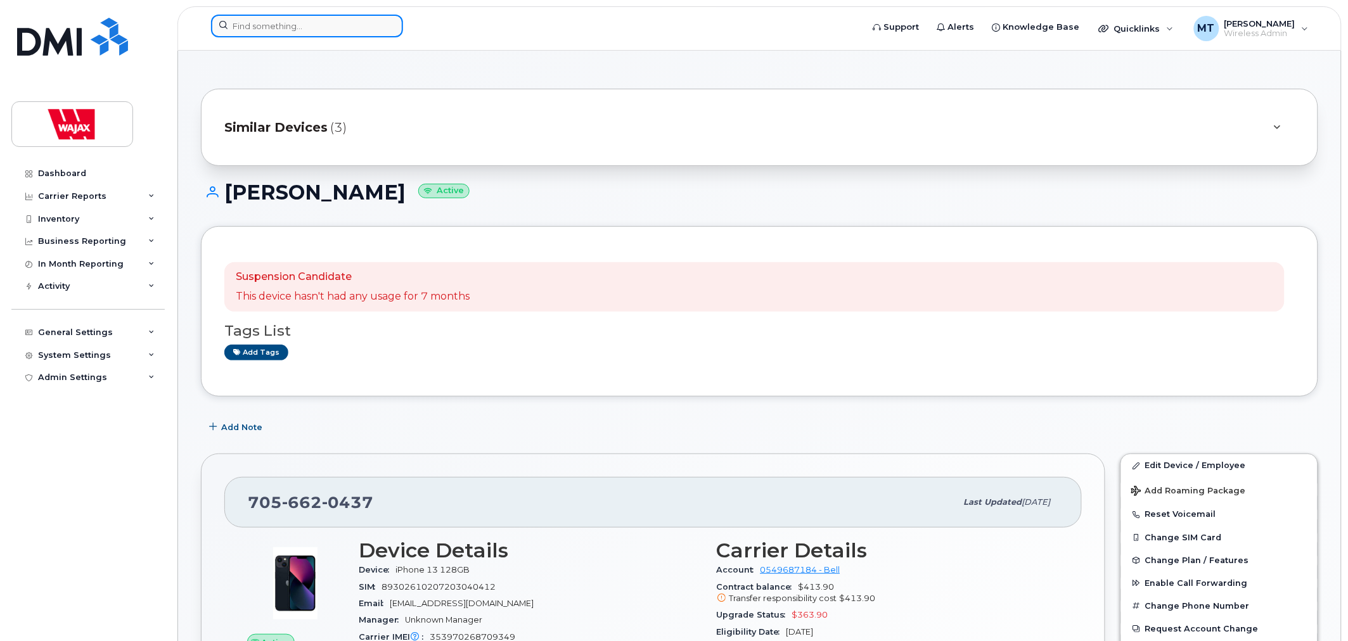
click at [314, 26] on input at bounding box center [307, 26] width 192 height 23
paste input "Dan Willoughby"
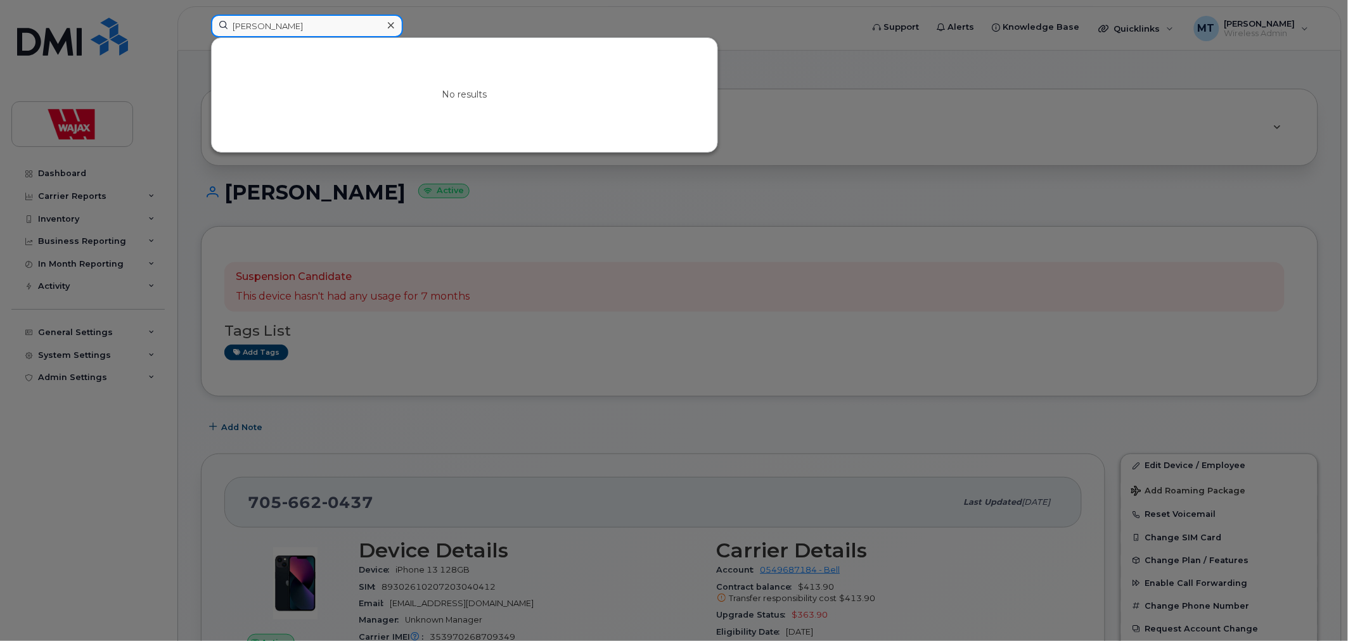
type input "Dan Willoughby"
click at [393, 23] on icon at bounding box center [391, 25] width 6 height 10
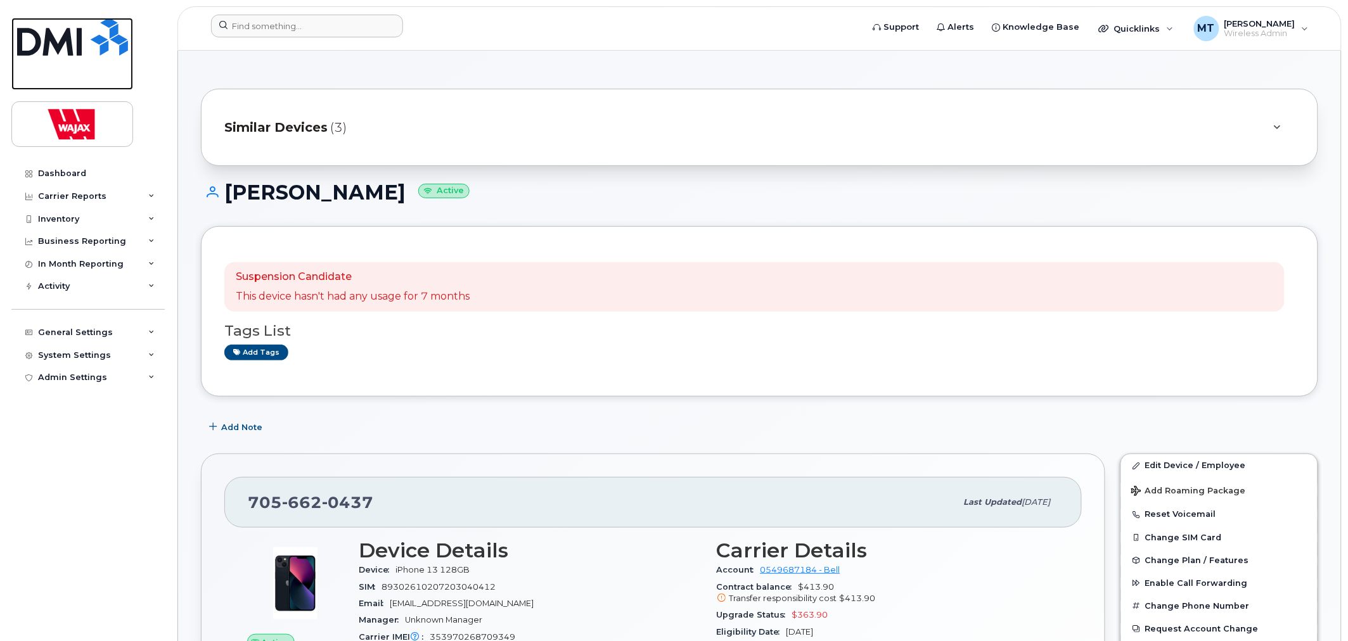
click at [104, 49] on img at bounding box center [72, 37] width 111 height 38
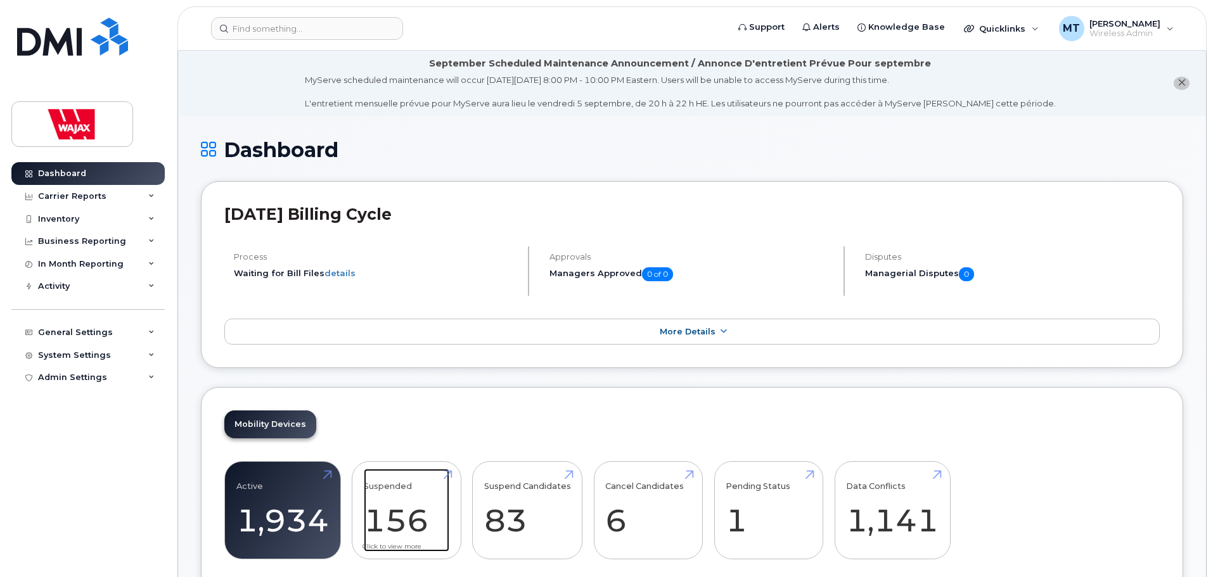
click at [380, 481] on link "Suspended 156" at bounding box center [407, 511] width 86 height 84
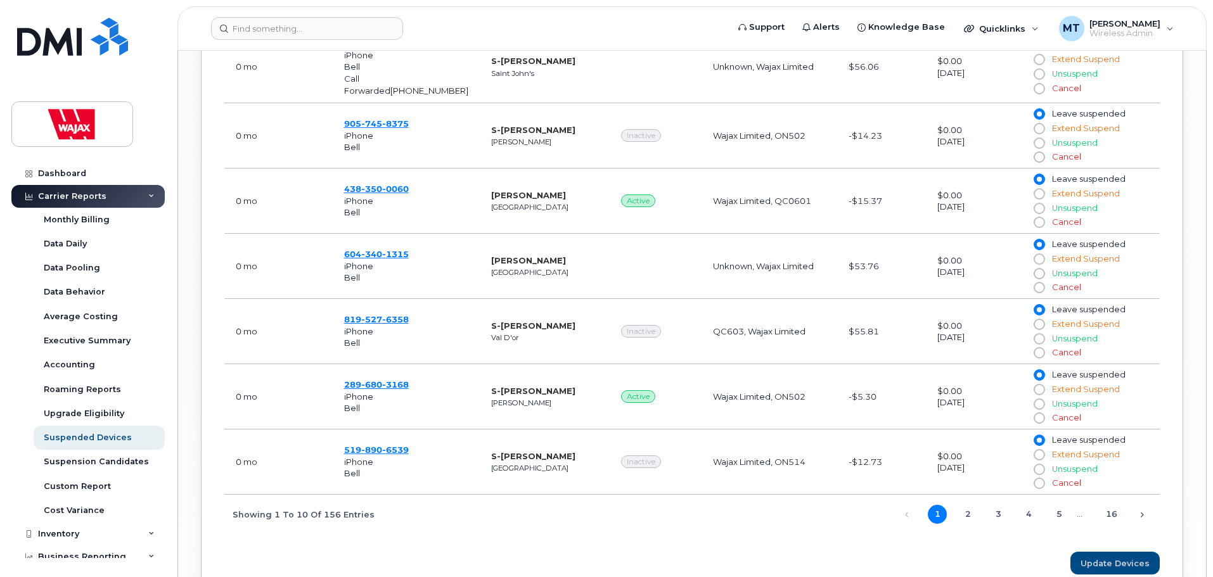
scroll to position [785, 0]
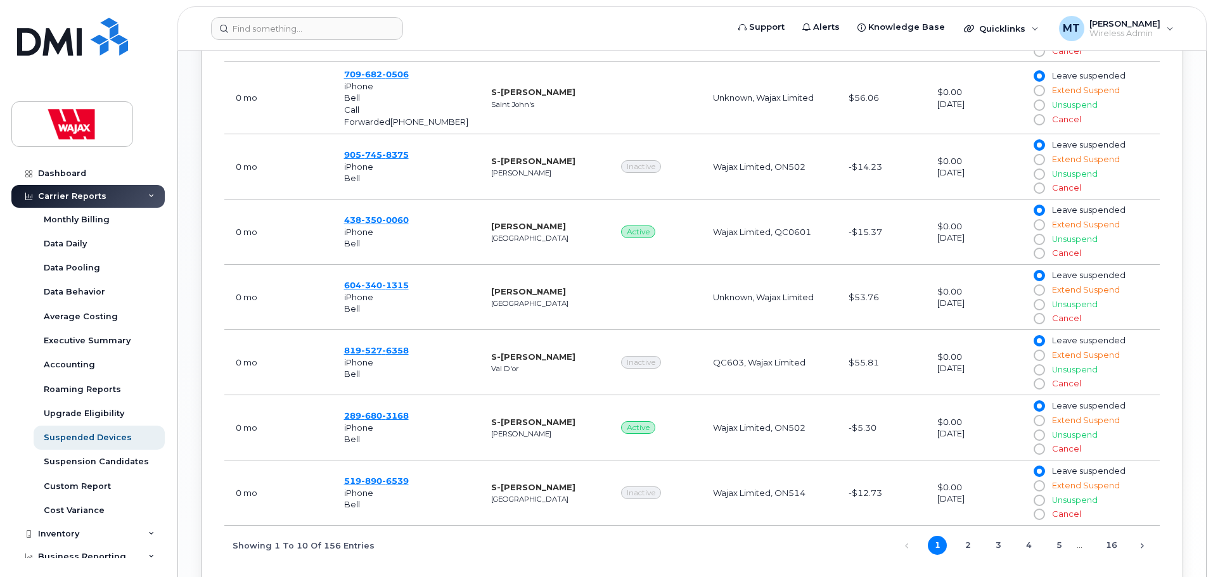
click at [987, 544] on span "1 2 3 4 5 … 16" at bounding box center [1018, 545] width 205 height 10
click at [990, 545] on link "3" at bounding box center [997, 545] width 19 height 19
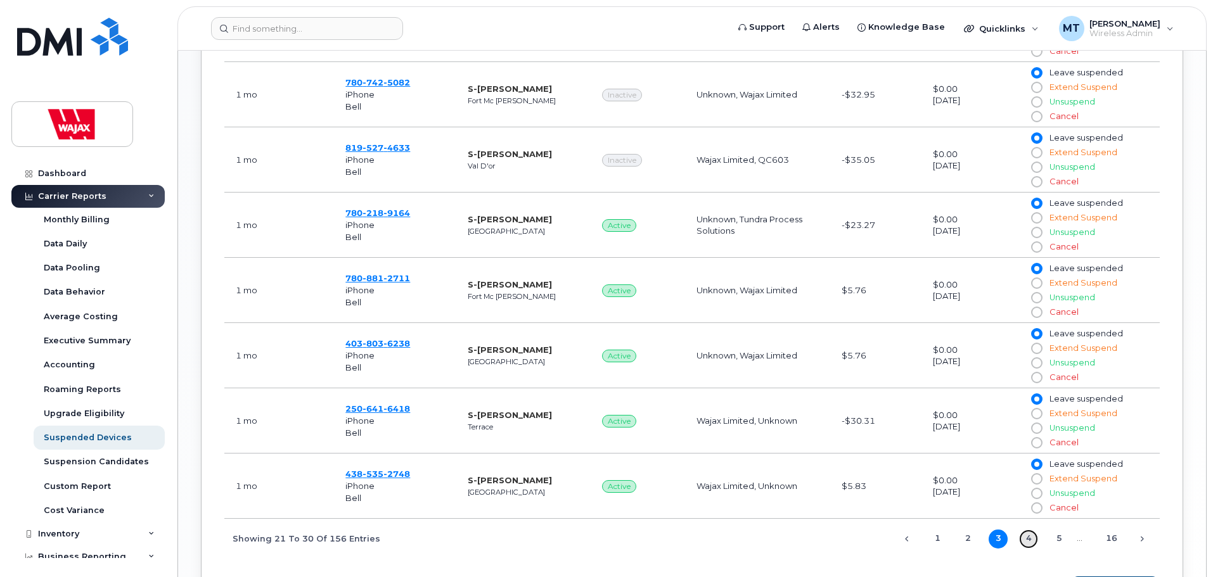
click at [1030, 537] on link "4" at bounding box center [1028, 539] width 19 height 19
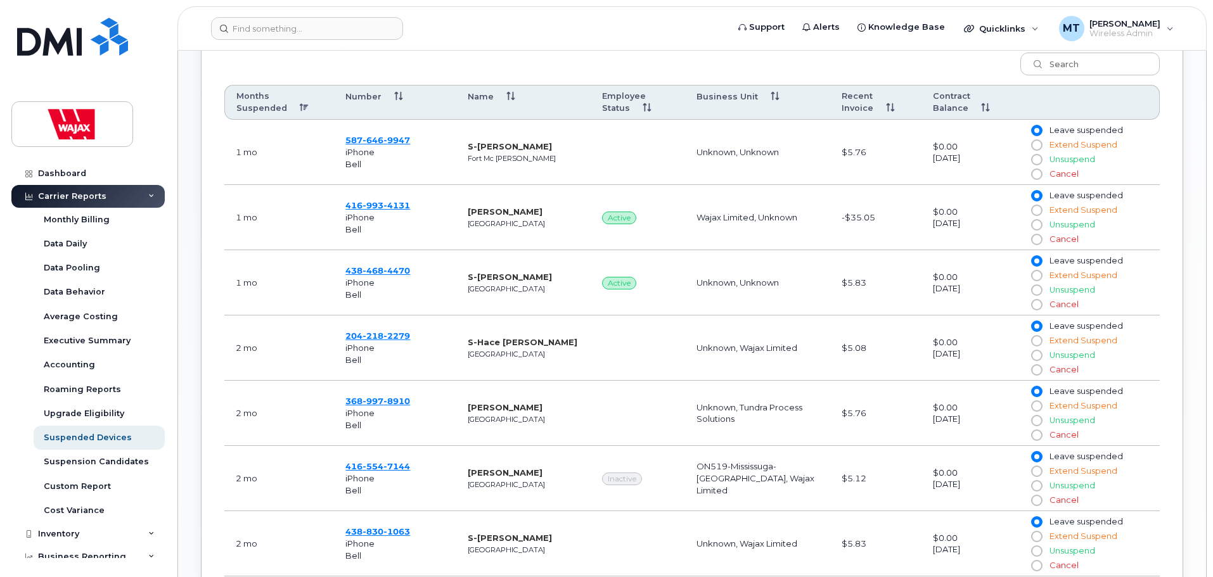
scroll to position [905, 0]
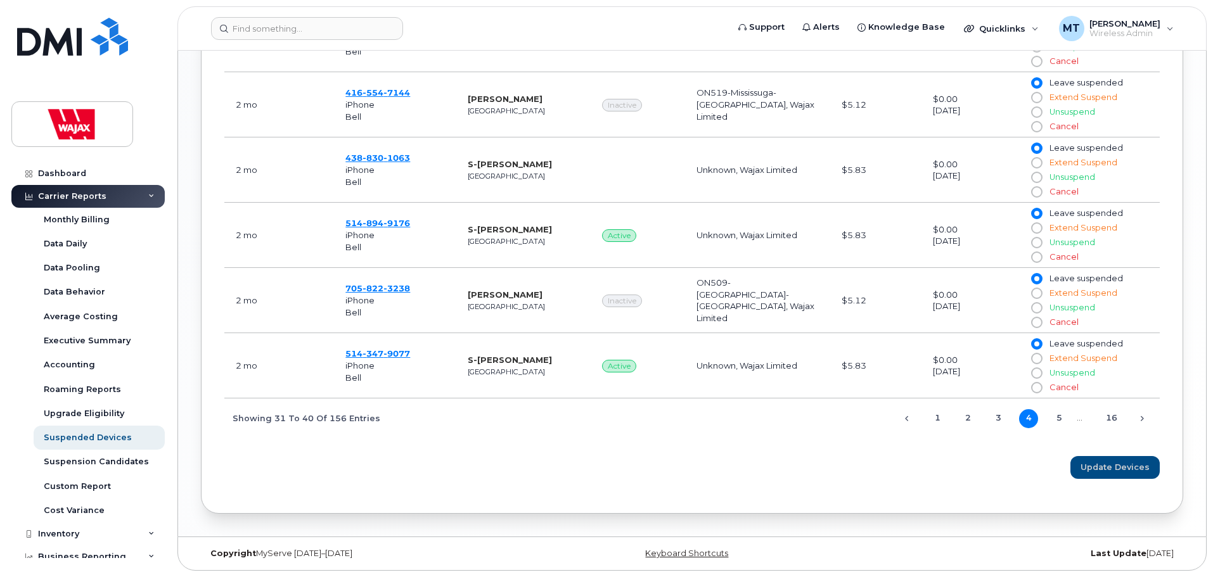
click at [1120, 424] on div "Previous 1 2 3 4 5 … 16 Next" at bounding box center [1023, 418] width 274 height 22
click at [1115, 421] on link "16" at bounding box center [1111, 418] width 19 height 19
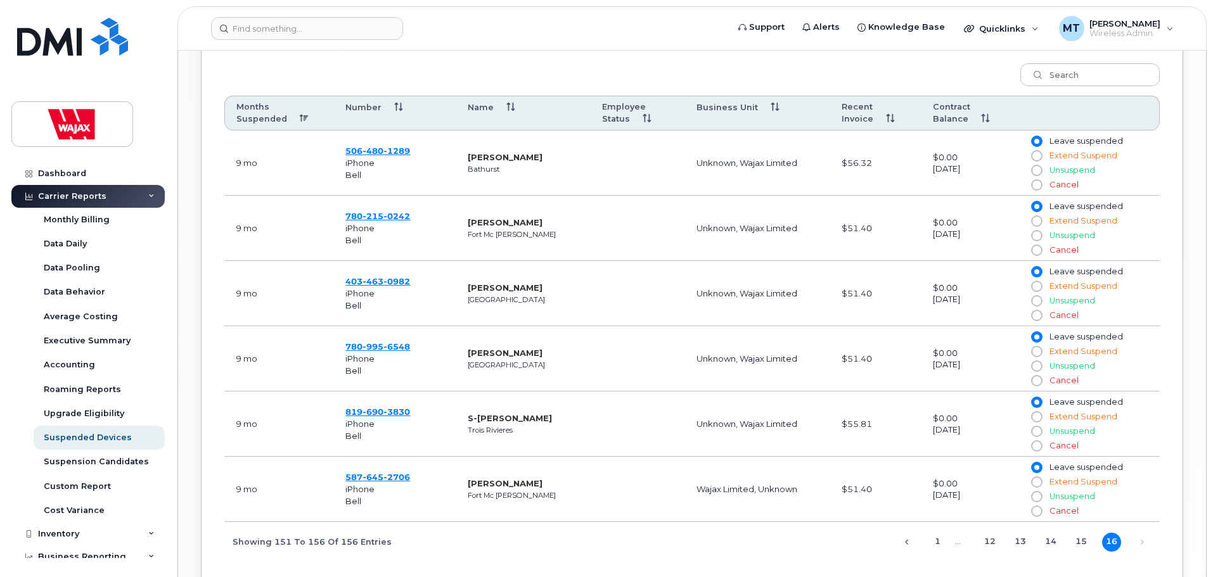
scroll to position [518, 0]
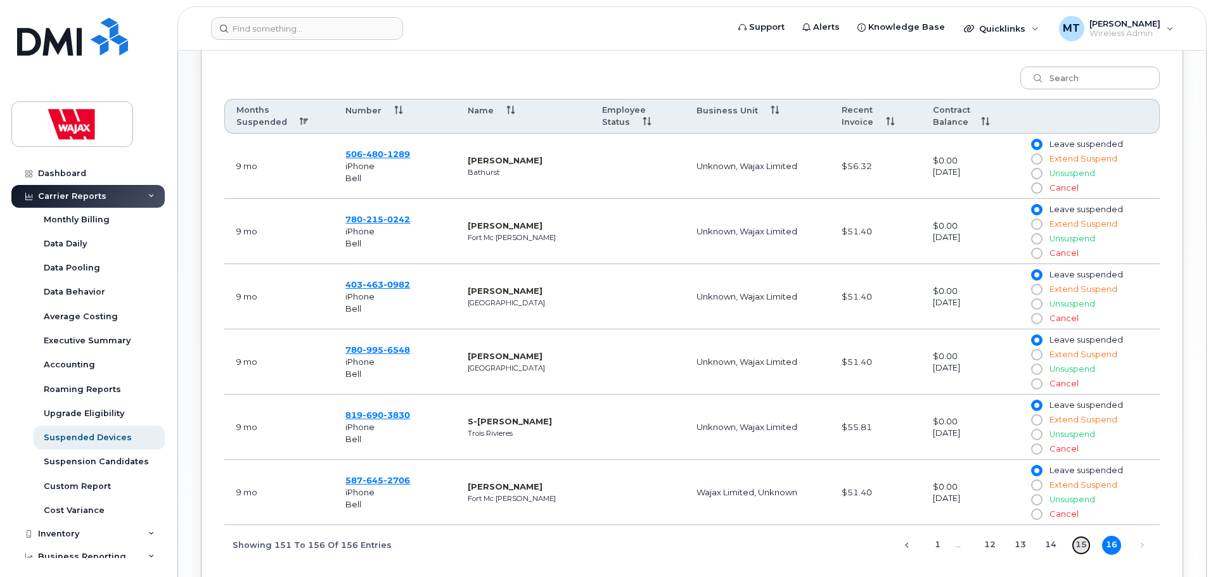
click at [1080, 549] on link "15" at bounding box center [1080, 545] width 19 height 19
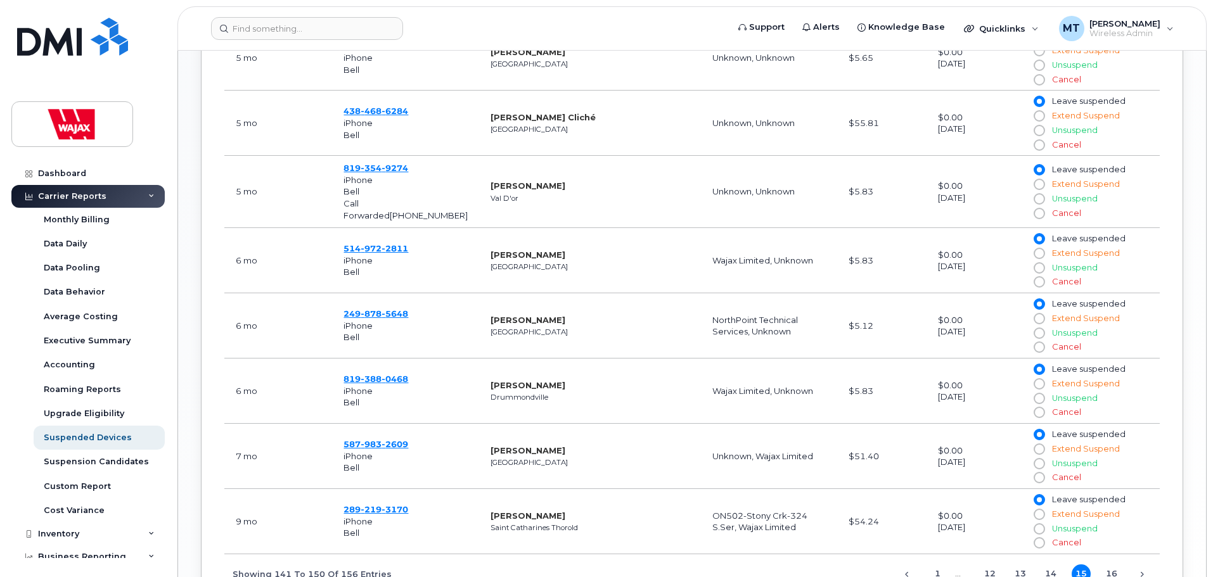
scroll to position [834, 0]
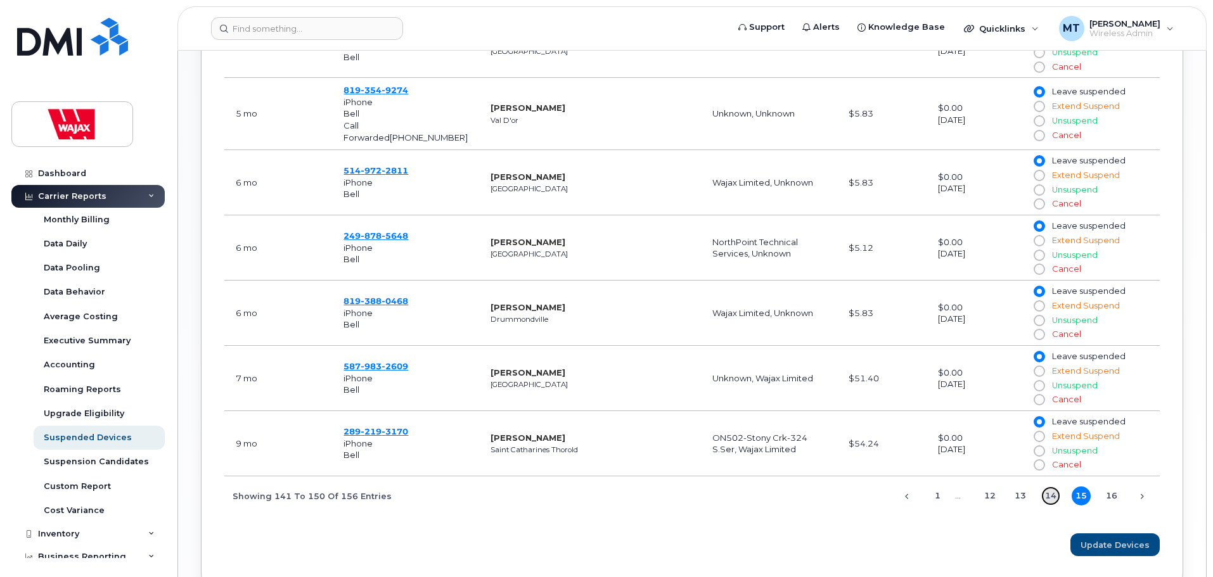
click at [1051, 502] on link "14" at bounding box center [1050, 496] width 19 height 19
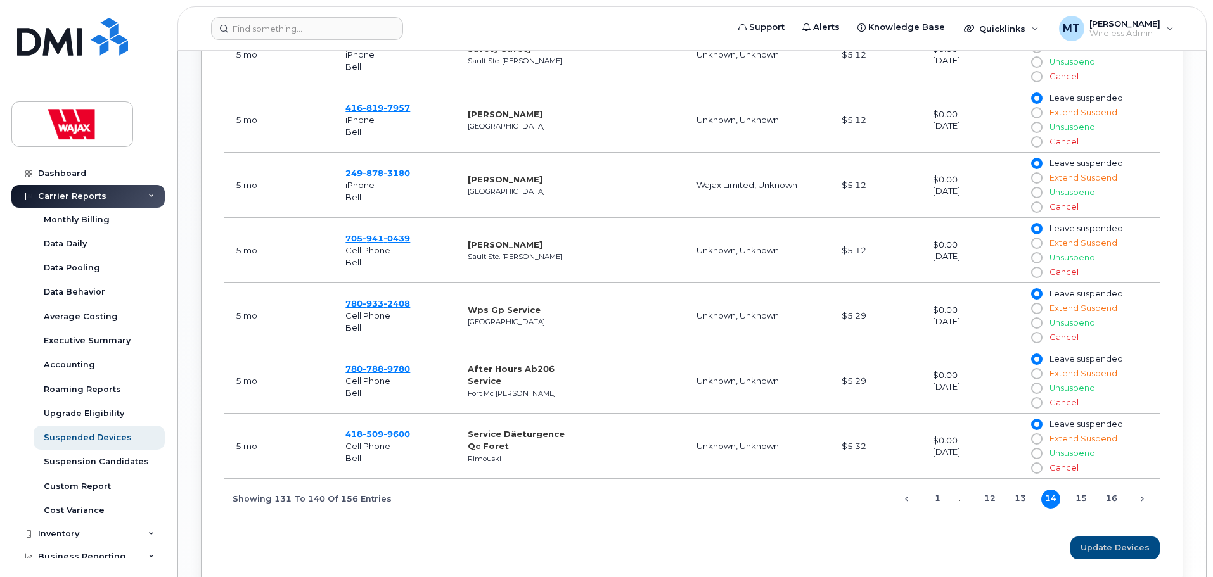
scroll to position [905, 0]
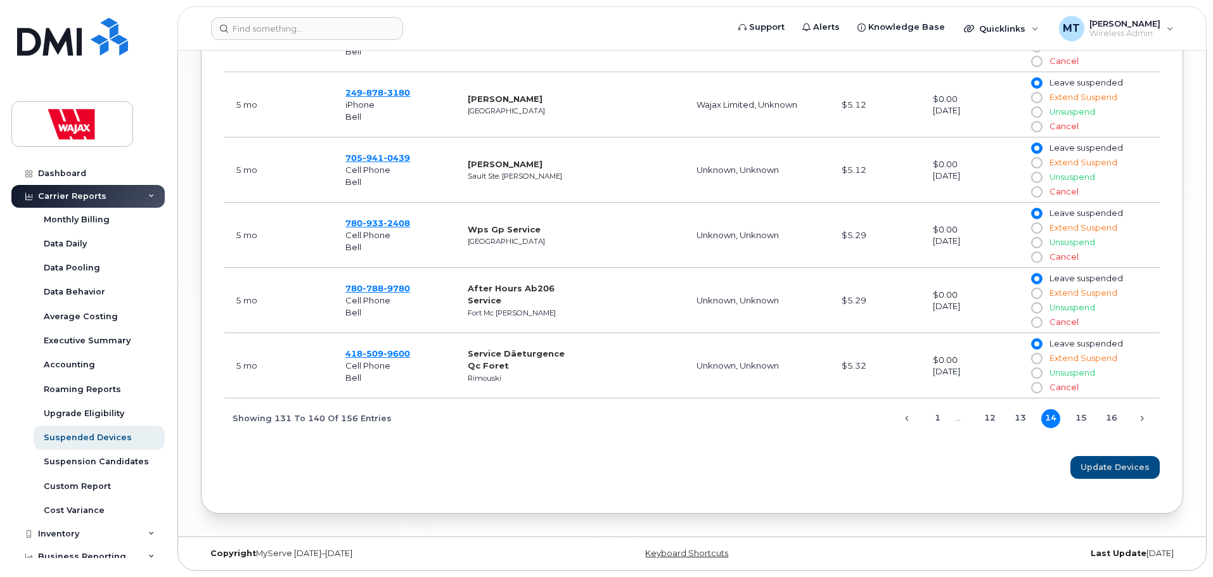
click at [1026, 429] on div "Months Suspended Number Name Employee Status Business Unit Recent Invoice Contr…" at bounding box center [691, 54] width 935 height 767
click at [1023, 422] on link "13" at bounding box center [1020, 418] width 19 height 19
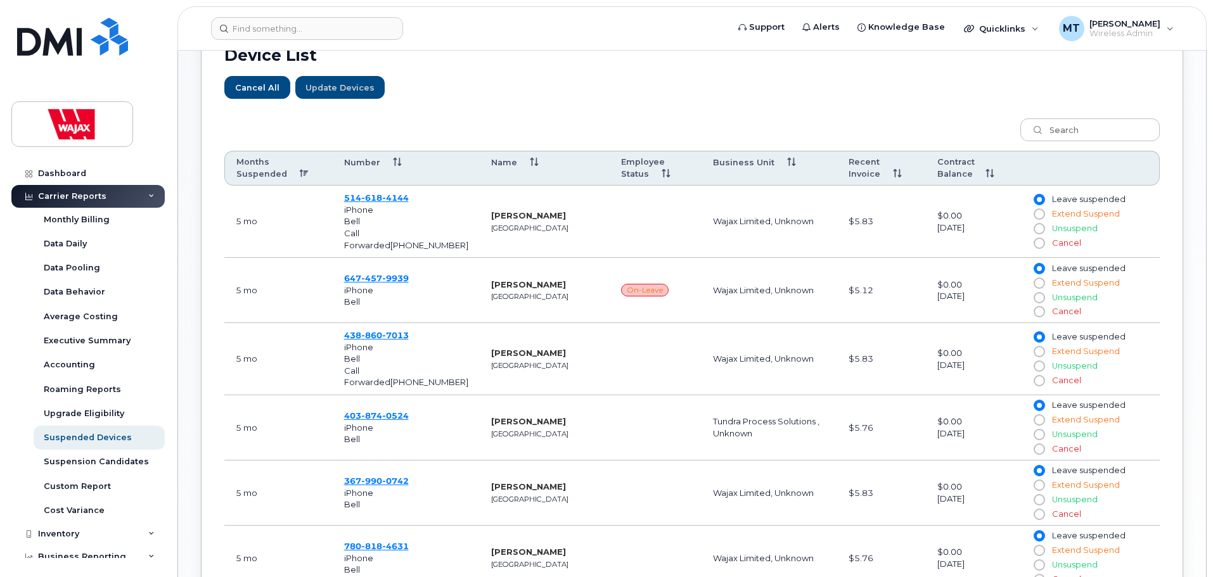
scroll to position [462, 0]
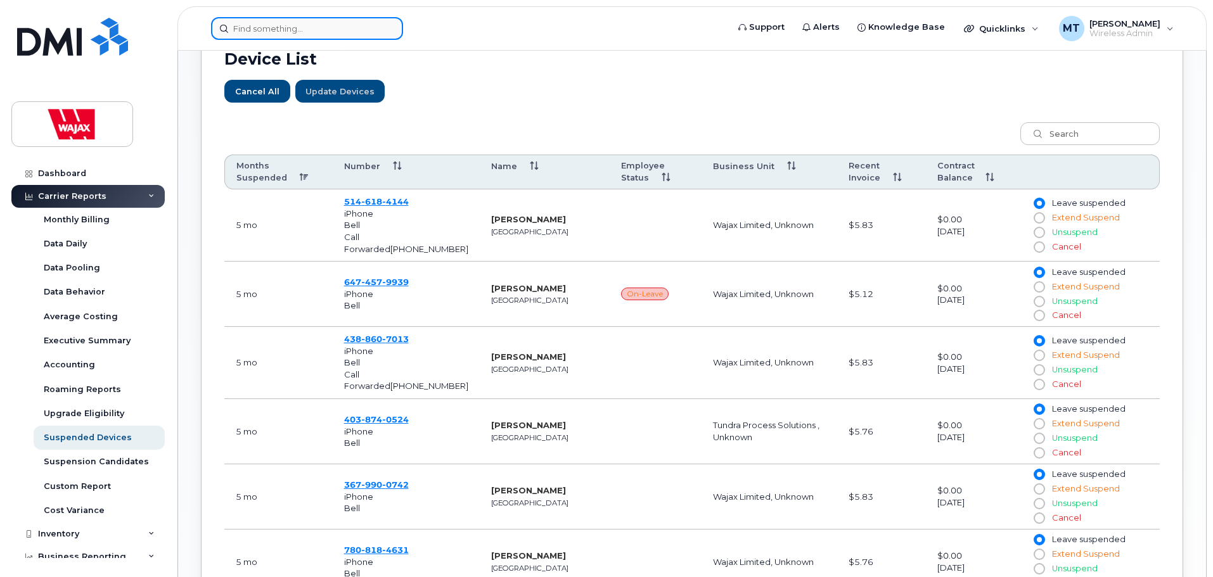
click at [389, 35] on div at bounding box center [307, 28] width 192 height 23
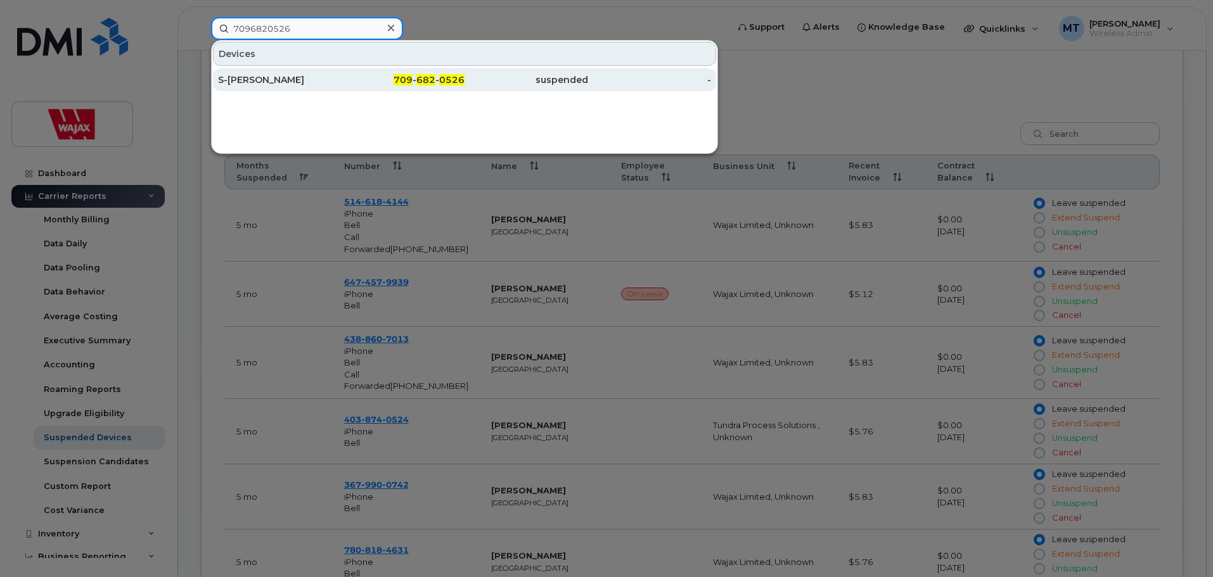
type input "7096820526"
click at [381, 80] on div "709 - 682 - 0526" at bounding box center [404, 79] width 124 height 13
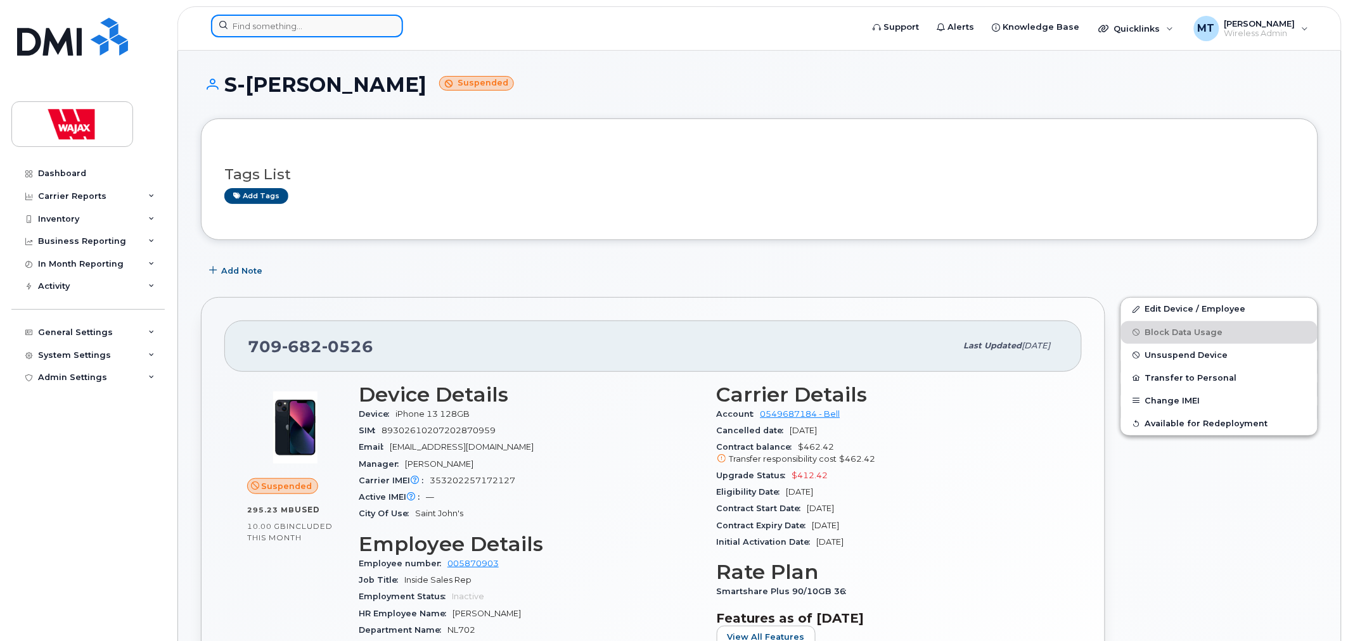
click at [355, 36] on input at bounding box center [307, 26] width 192 height 23
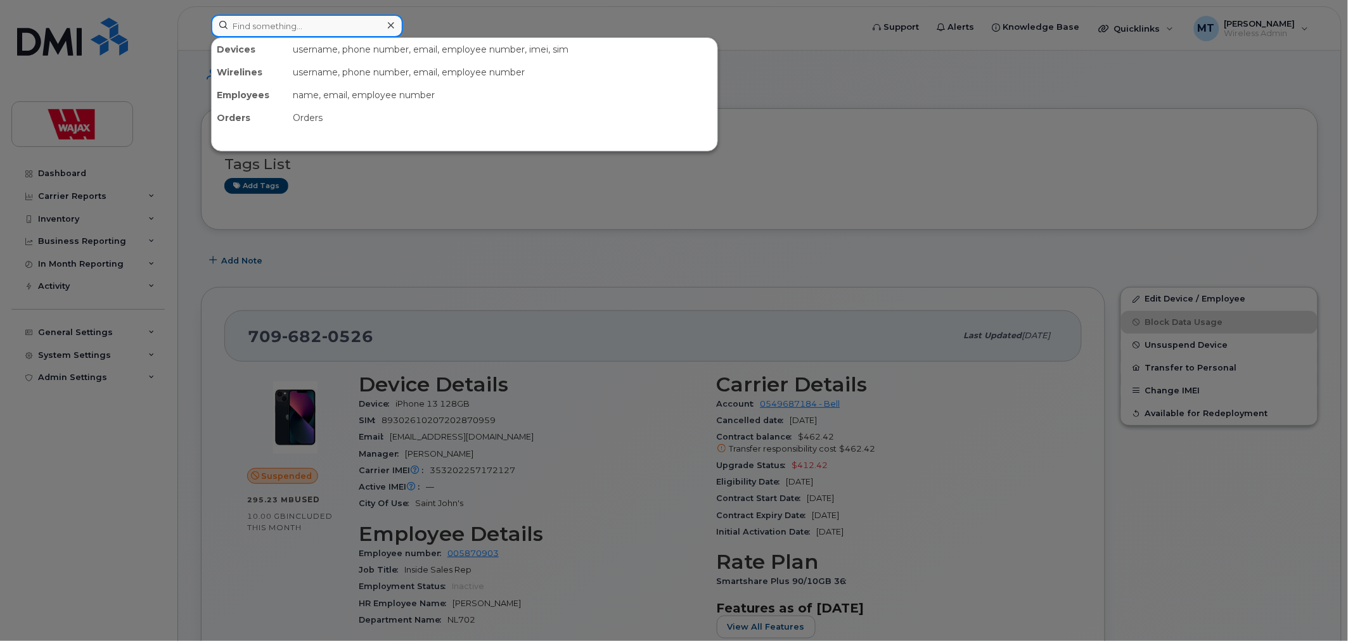
scroll to position [141, 0]
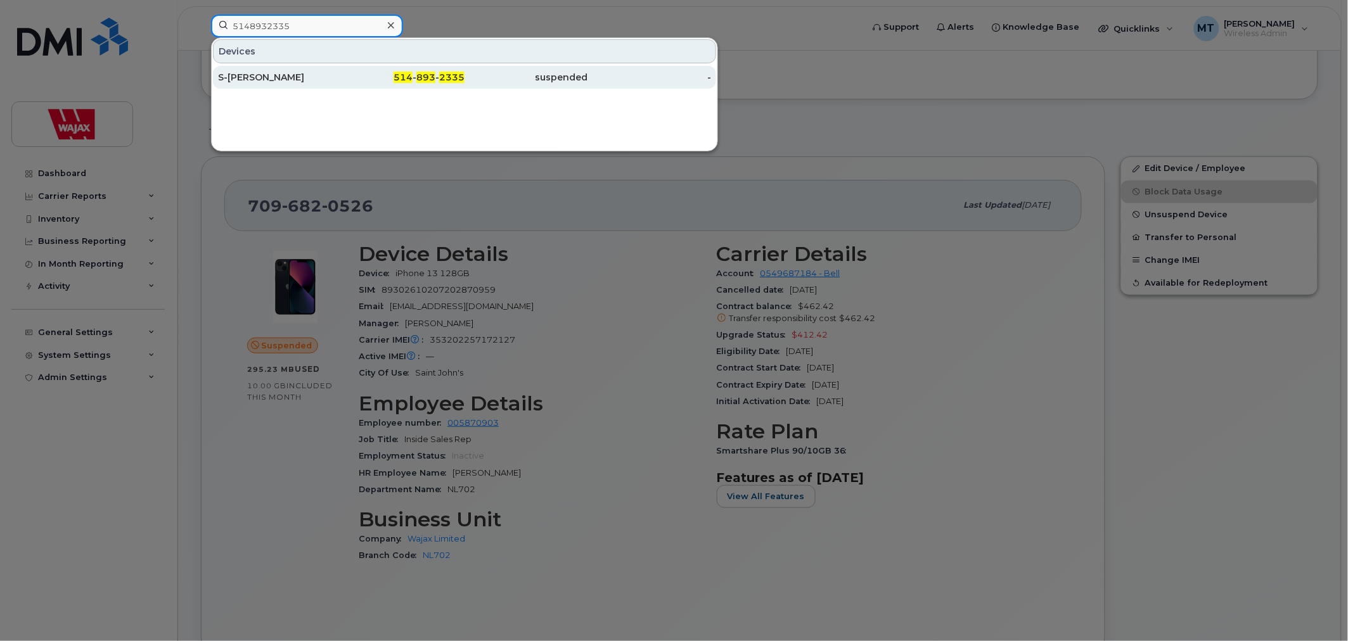
type input "5148932335"
click at [326, 82] on div "S-[PERSON_NAME]" at bounding box center [280, 77] width 124 height 13
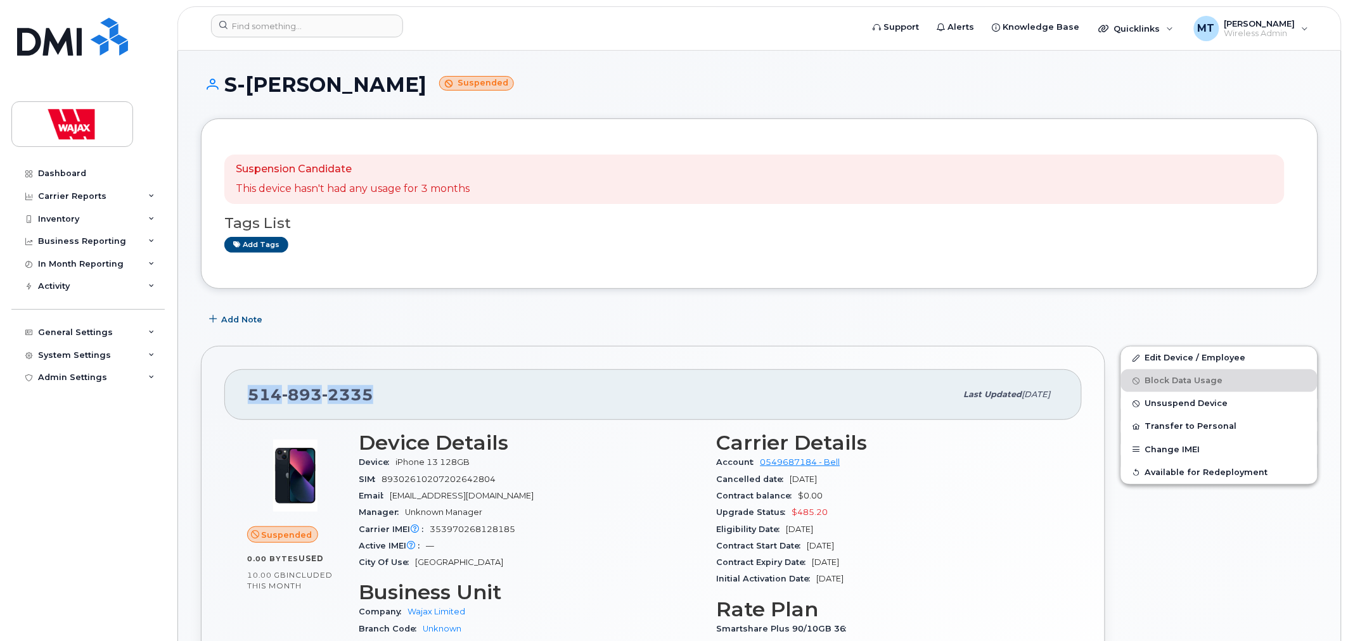
drag, startPoint x: 400, startPoint y: 387, endPoint x: 249, endPoint y: 407, distance: 152.2
click at [249, 407] on div "[PHONE_NUMBER]" at bounding box center [602, 394] width 708 height 27
copy span "[PHONE_NUMBER]"
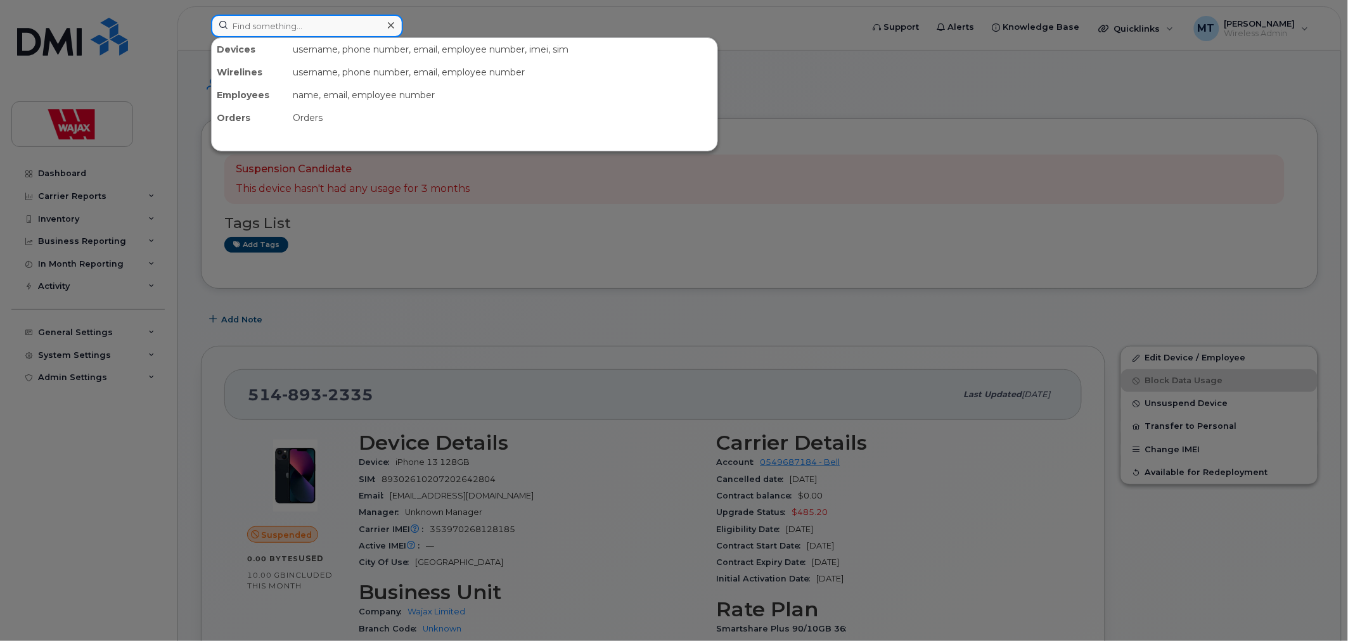
click at [343, 27] on input at bounding box center [307, 26] width 192 height 23
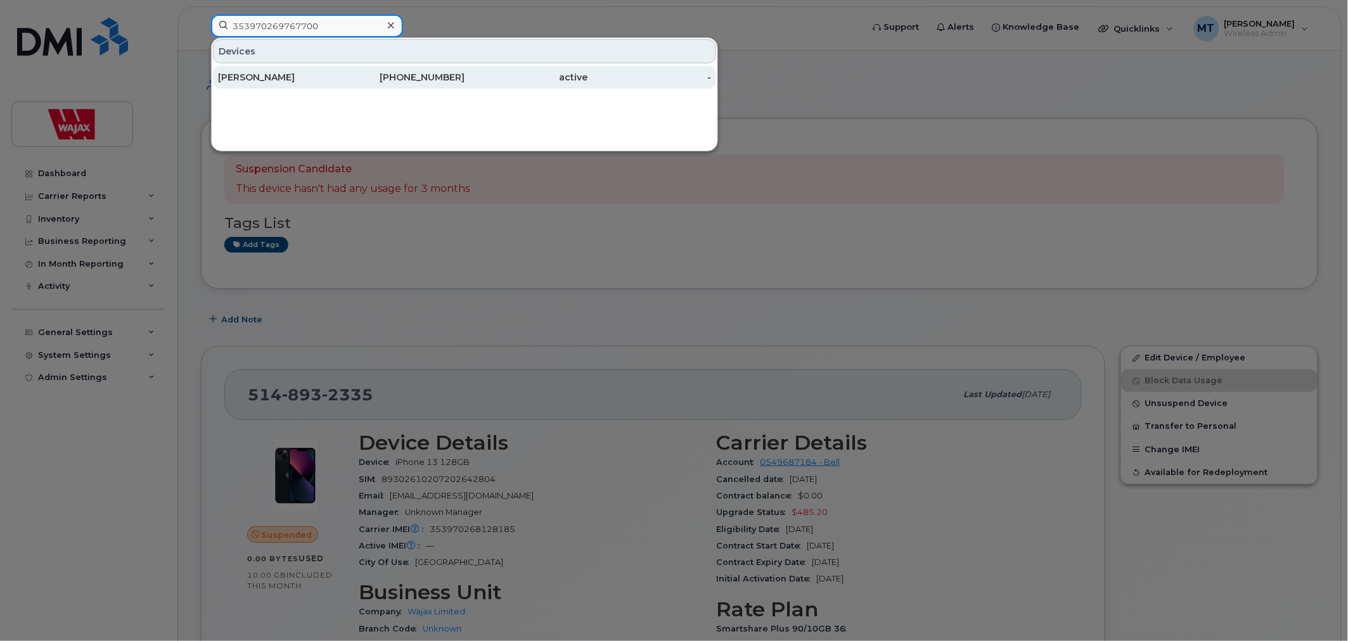
type input "353970269767700"
click at [342, 67] on div "705-262-3026" at bounding box center [404, 77] width 124 height 23
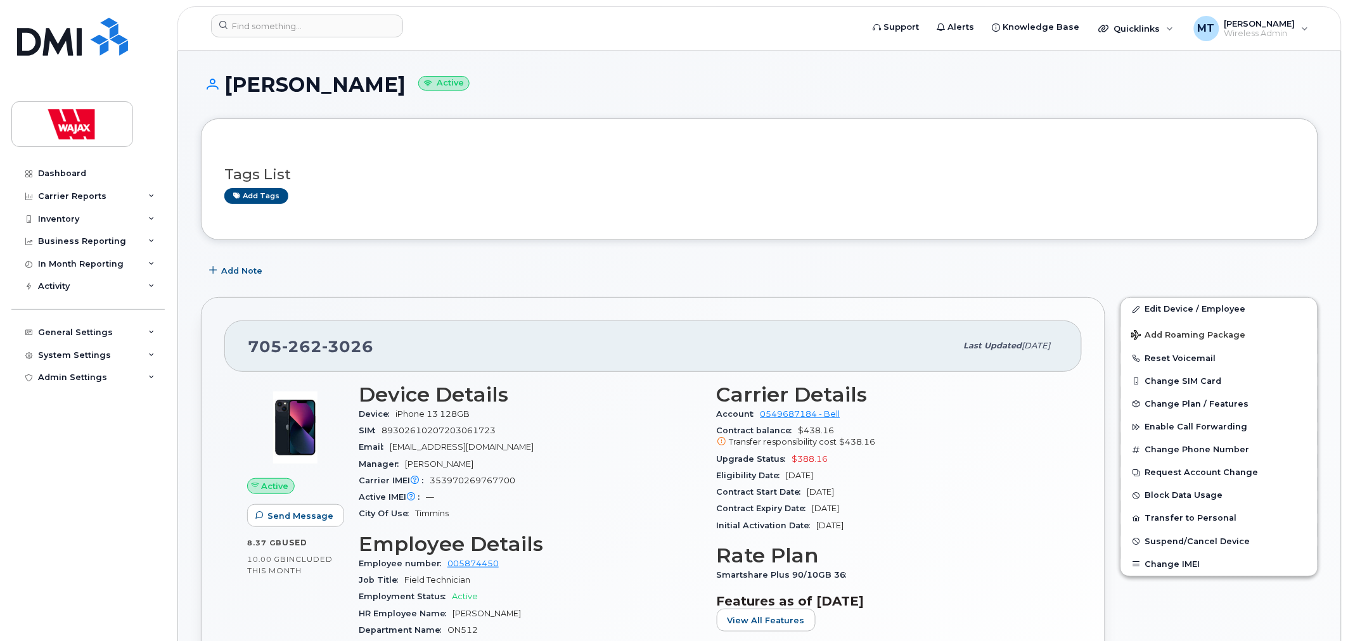
drag, startPoint x: 404, startPoint y: 86, endPoint x: 227, endPoint y: 91, distance: 177.5
click at [227, 91] on h1 "[PERSON_NAME] Active" at bounding box center [759, 84] width 1117 height 22
copy h1 "[PERSON_NAME]"
